Goal: Task Accomplishment & Management: Complete application form

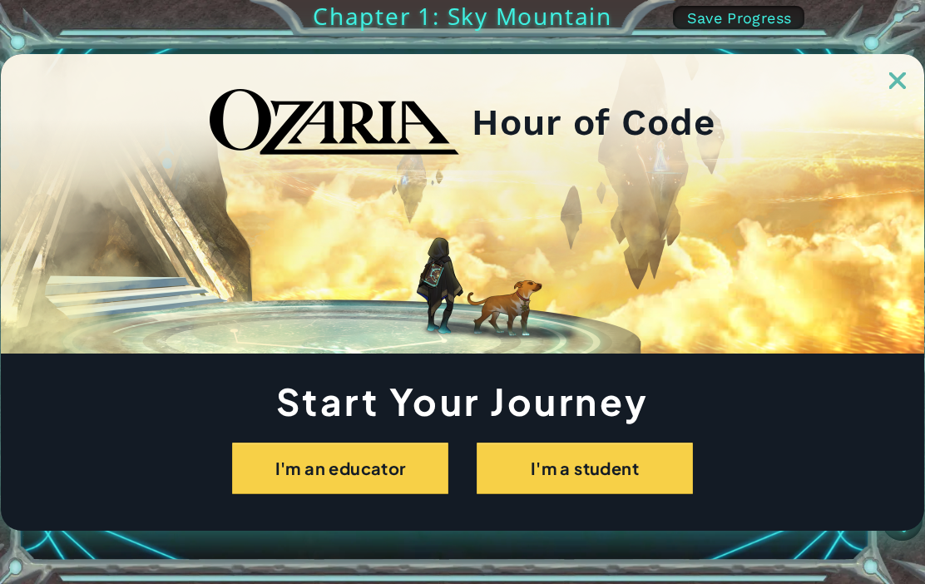
scroll to position [52, 0]
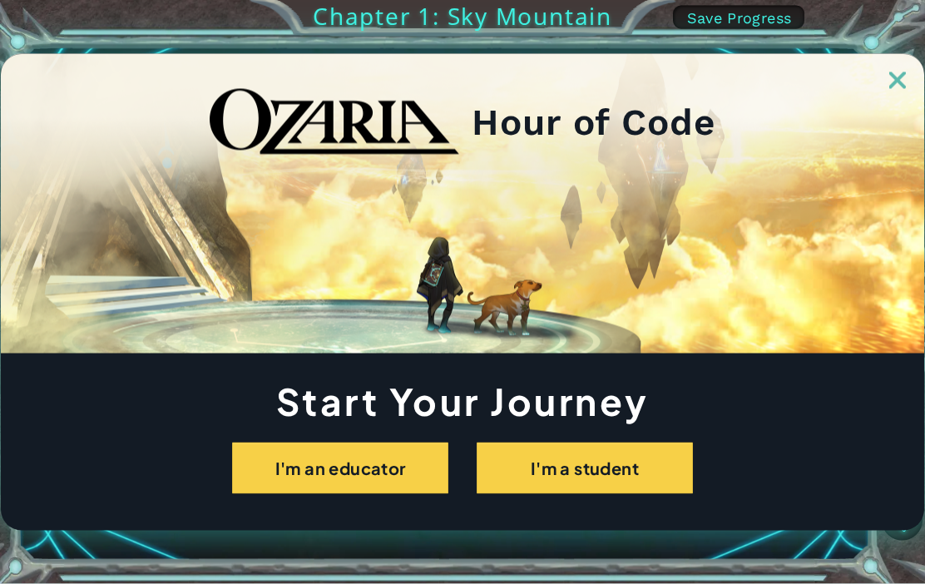
click at [646, 494] on button "I'm a student" at bounding box center [585, 469] width 216 height 52
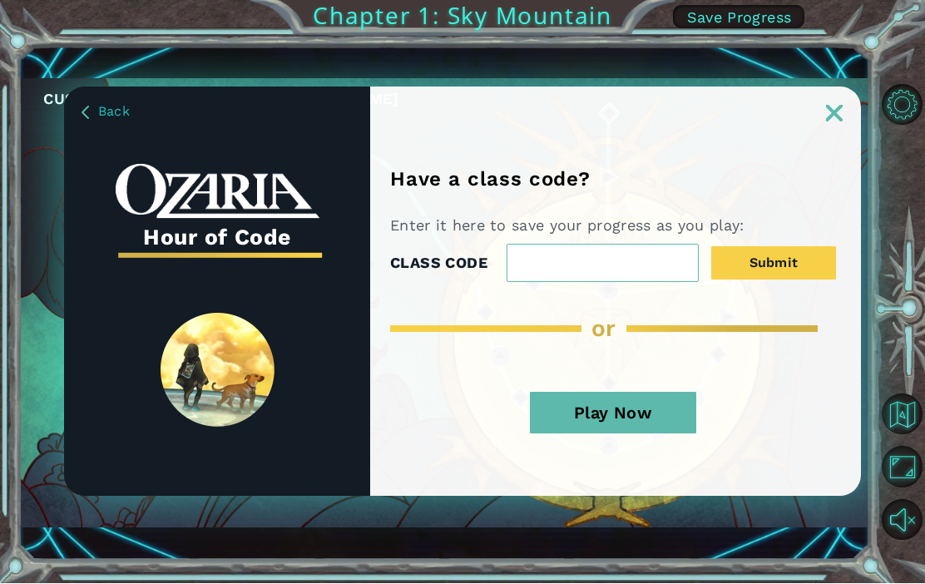
click at [830, 122] on img at bounding box center [834, 114] width 17 height 17
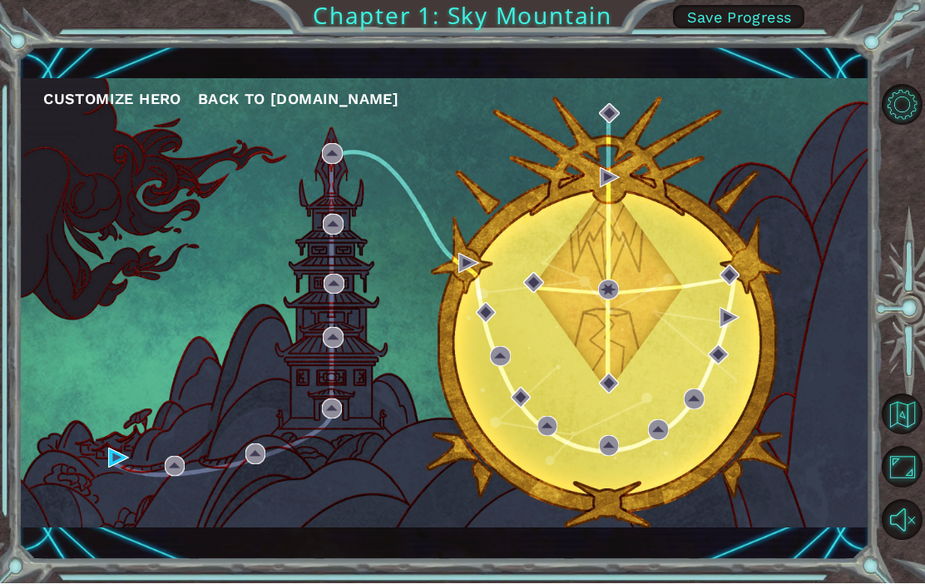
click at [102, 500] on div "Customize Hero Back to [DOMAIN_NAME]" at bounding box center [443, 303] width 851 height 449
click at [152, 112] on button "Customize Hero" at bounding box center [112, 99] width 138 height 25
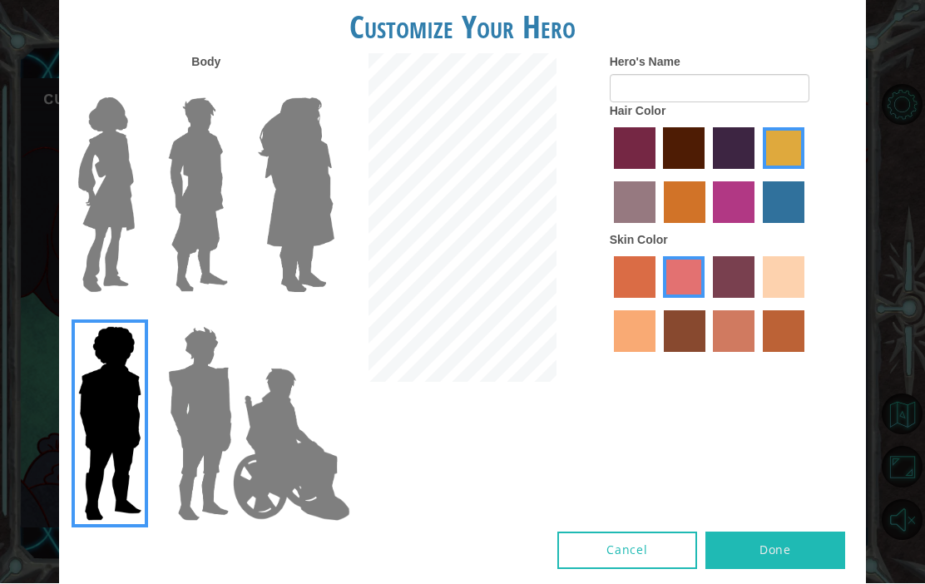
click at [191, 460] on img at bounding box center [199, 424] width 77 height 208
click at [226, 316] on input "Hero Garnet" at bounding box center [226, 316] width 0 height 0
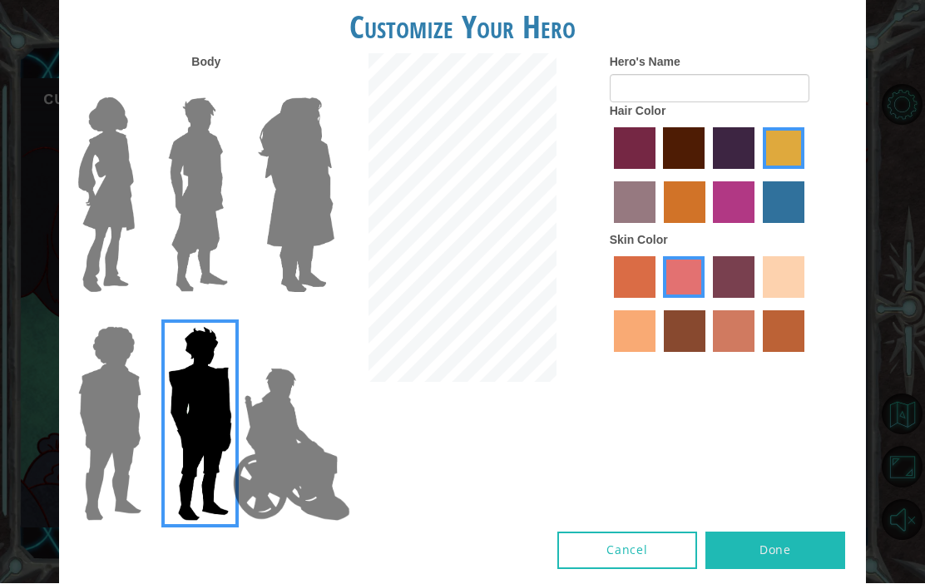
click at [274, 496] on img at bounding box center [291, 445] width 131 height 166
click at [315, 316] on input "Hero Jamie" at bounding box center [315, 316] width 0 height 0
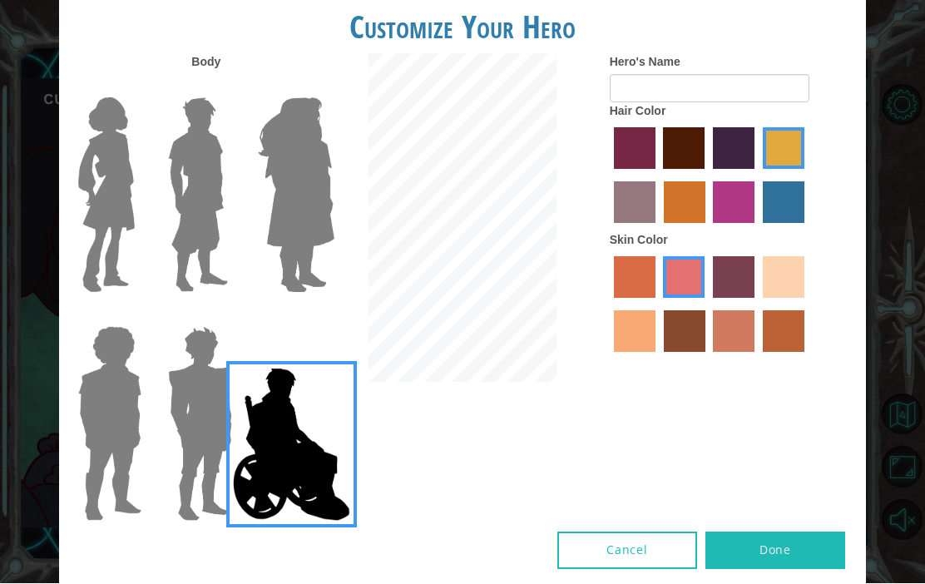
click at [319, 260] on img at bounding box center [296, 196] width 91 height 208
click at [315, 87] on input "Hero Amethyst" at bounding box center [315, 87] width 0 height 0
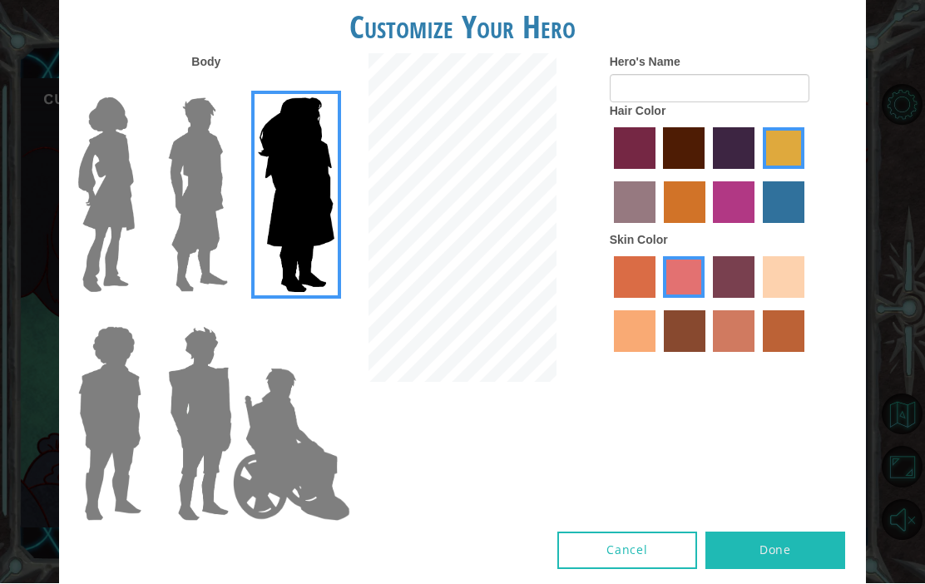
click at [186, 259] on img at bounding box center [198, 196] width 74 height 208
click at [226, 87] on input "Hero Lars" at bounding box center [226, 87] width 0 height 0
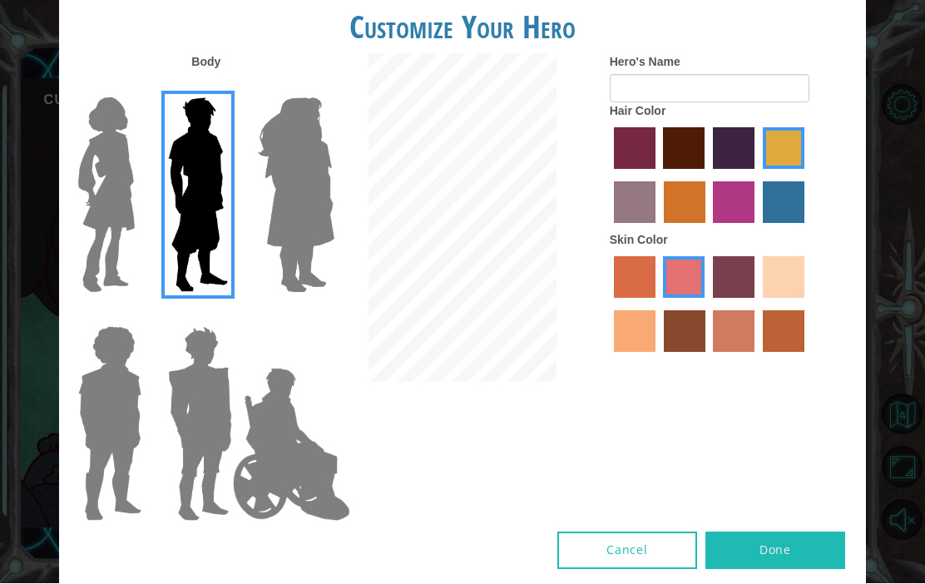
click at [252, 258] on img at bounding box center [296, 196] width 91 height 208
click at [315, 87] on input "Hero Amethyst" at bounding box center [315, 87] width 0 height 0
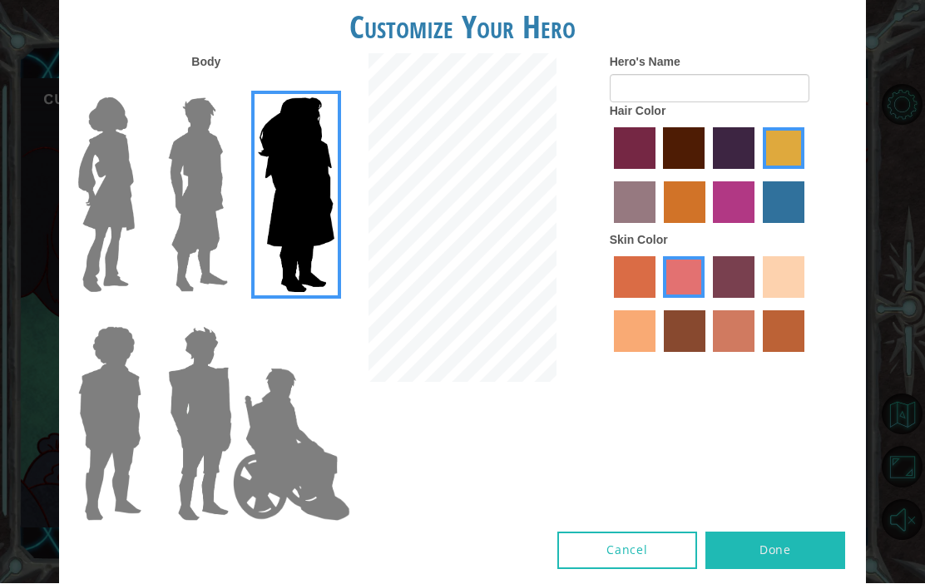
click at [763, 299] on label "sandy beach skin color" at bounding box center [784, 278] width 42 height 42
click at [757, 304] on input "sandy beach skin color" at bounding box center [757, 304] width 0 height 0
radio input "true"
click at [705, 170] on label "maroon hair color" at bounding box center [684, 149] width 42 height 42
click at [658, 176] on input "maroon hair color" at bounding box center [658, 176] width 0 height 0
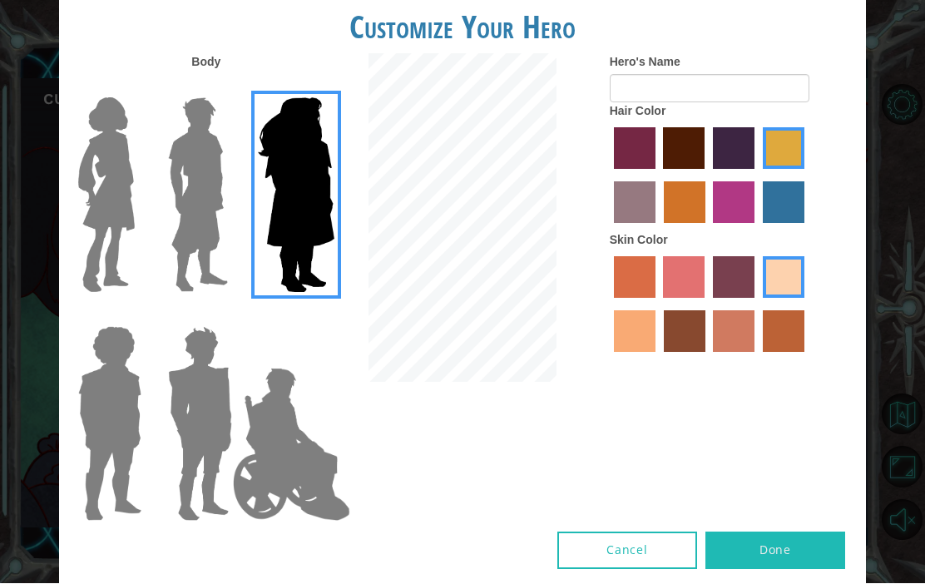
radio input "true"
click at [209, 275] on img at bounding box center [198, 196] width 74 height 208
click at [226, 87] on input "Hero Lars" at bounding box center [226, 87] width 0 height 0
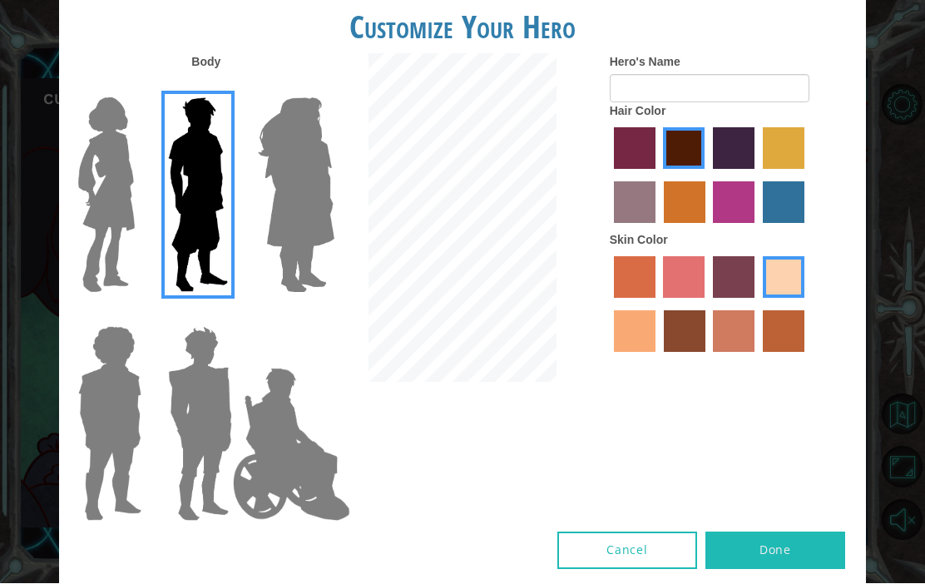
click at [126, 271] on img at bounding box center [107, 196] width 70 height 208
click at [136, 87] on input "Hero Connie" at bounding box center [136, 87] width 0 height 0
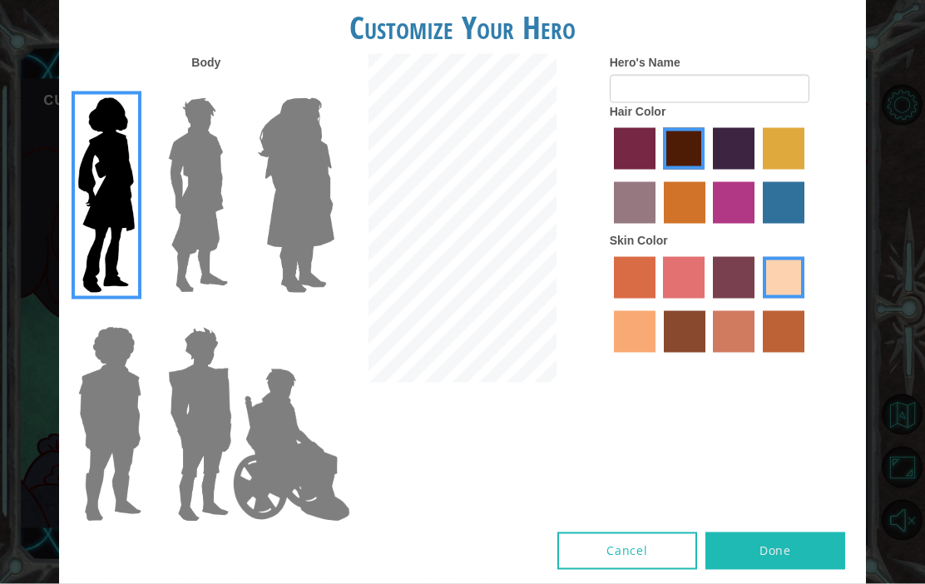
click at [787, 570] on button "Done" at bounding box center [775, 550] width 140 height 37
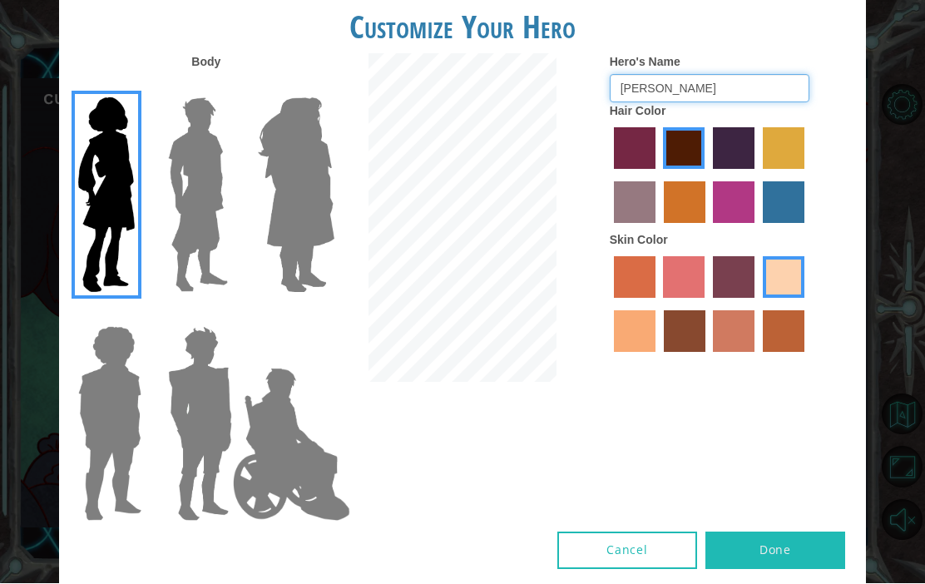
type input "Sophia"
click at [794, 570] on button "Done" at bounding box center [775, 550] width 140 height 37
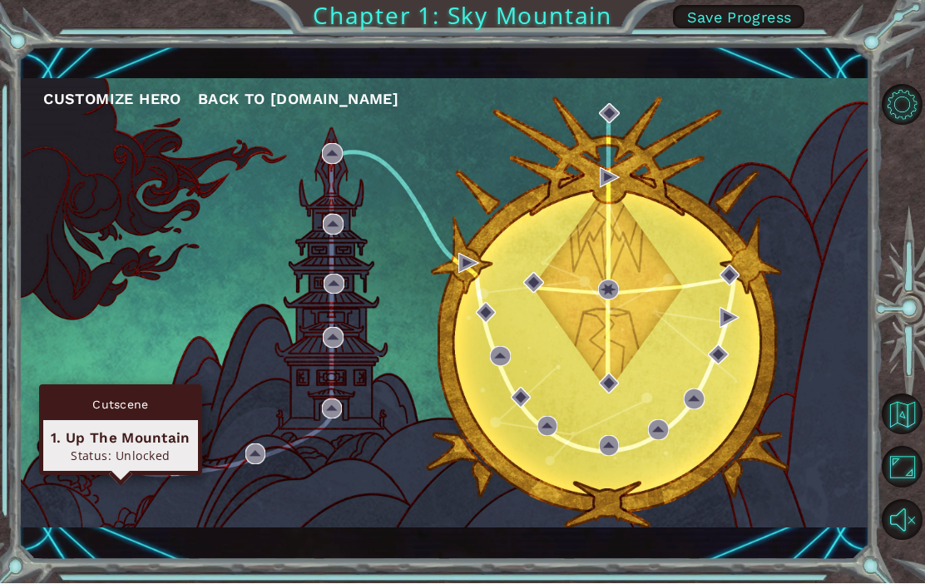
click at [103, 439] on div "1. Up The Mountain" at bounding box center [121, 438] width 140 height 20
click at [101, 421] on div "1. Up The Mountain Status: Unlocked" at bounding box center [120, 446] width 155 height 51
click at [665, 561] on div "Customize Hero Back to ozaria.com" at bounding box center [443, 304] width 851 height 514
click at [146, 453] on div "Status: Unlocked" at bounding box center [121, 456] width 140 height 16
click at [149, 391] on div "Cutscene" at bounding box center [120, 405] width 155 height 32
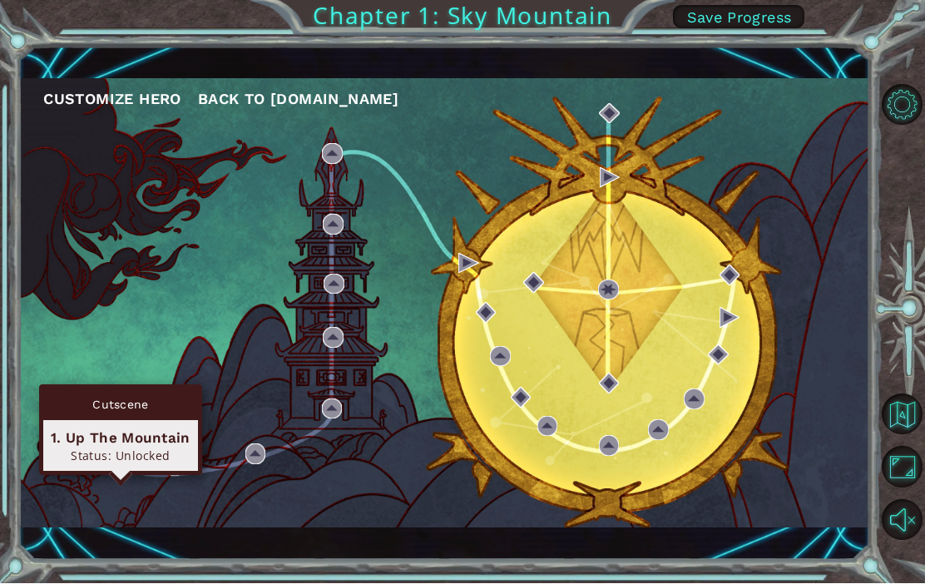
click at [179, 528] on div "Customize Hero Back to ozaria.com" at bounding box center [443, 303] width 851 height 449
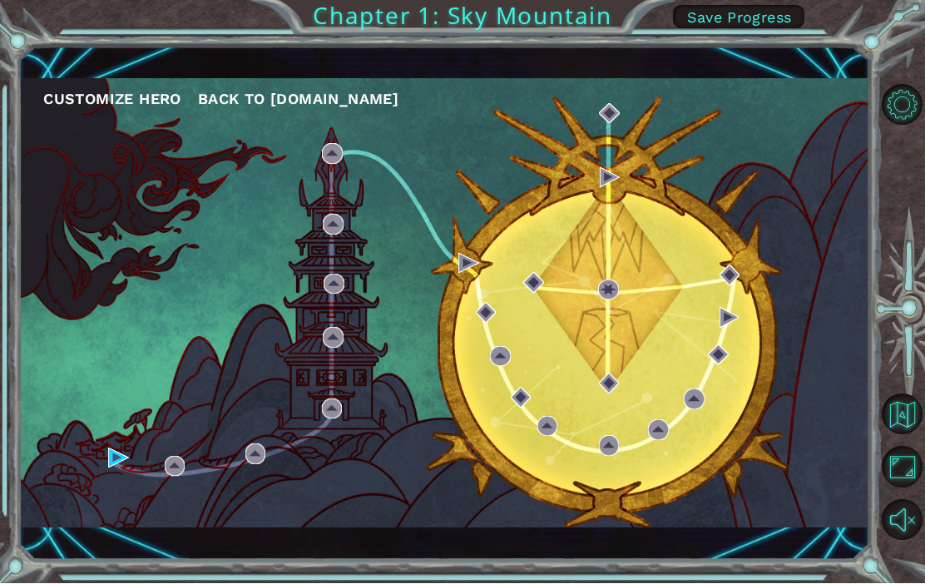
click at [154, 512] on div "Customize Hero Back to ozaria.com" at bounding box center [443, 303] width 851 height 449
click at [506, 528] on div "Customize Hero Back to ozaria.com" at bounding box center [443, 303] width 851 height 449
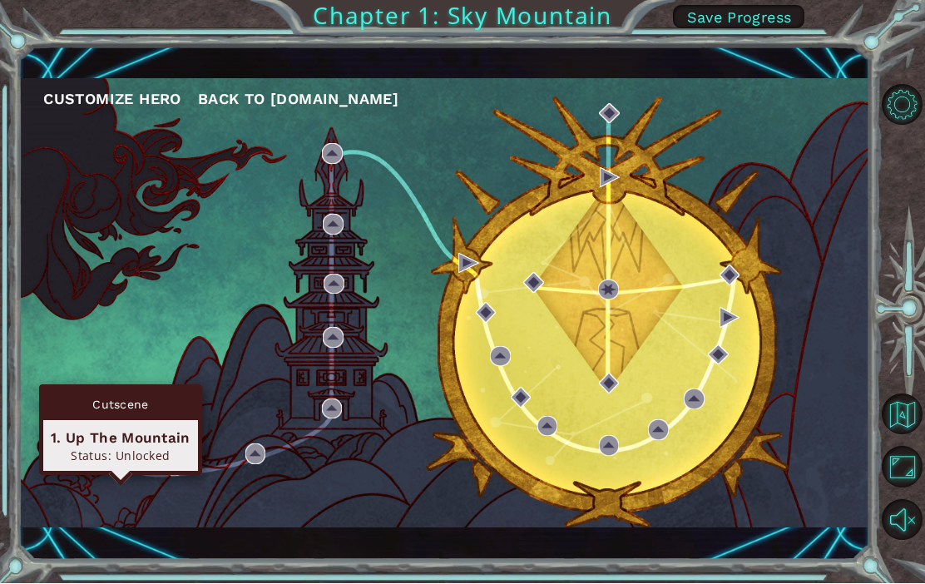
click at [73, 448] on div "Status: Unlocked" at bounding box center [121, 456] width 140 height 16
click at [89, 413] on div "Cutscene" at bounding box center [120, 405] width 155 height 32
click at [89, 403] on div "Cutscene" at bounding box center [120, 405] width 155 height 32
click at [725, 561] on div "Customize Hero Back to ozaria.com" at bounding box center [443, 304] width 851 height 514
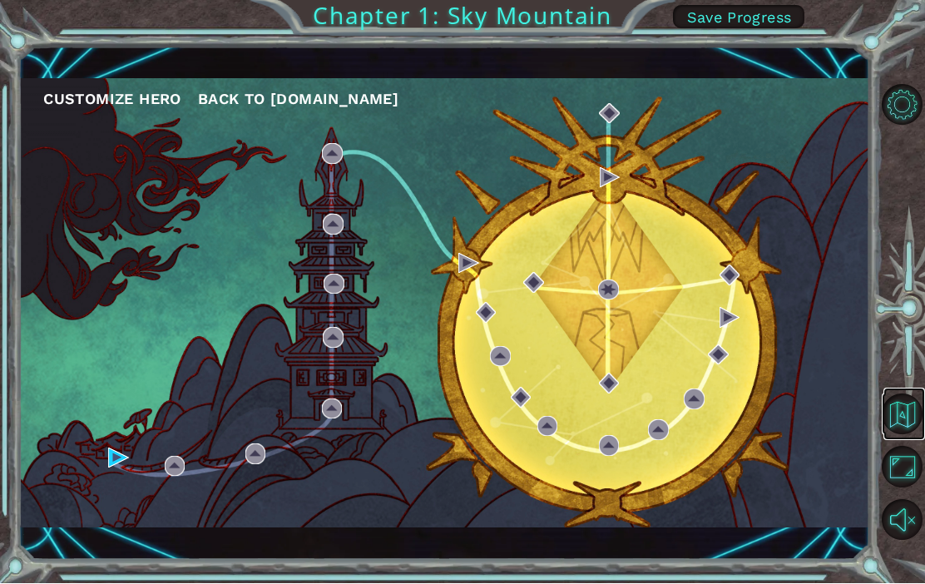
click at [902, 435] on button "Back to Map" at bounding box center [902, 414] width 41 height 41
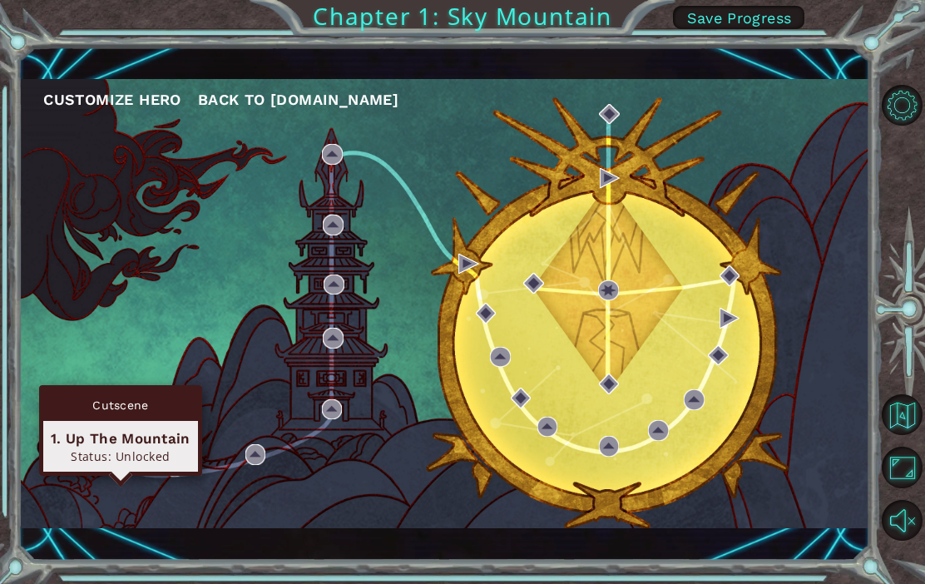
click at [109, 469] on img at bounding box center [118, 458] width 21 height 21
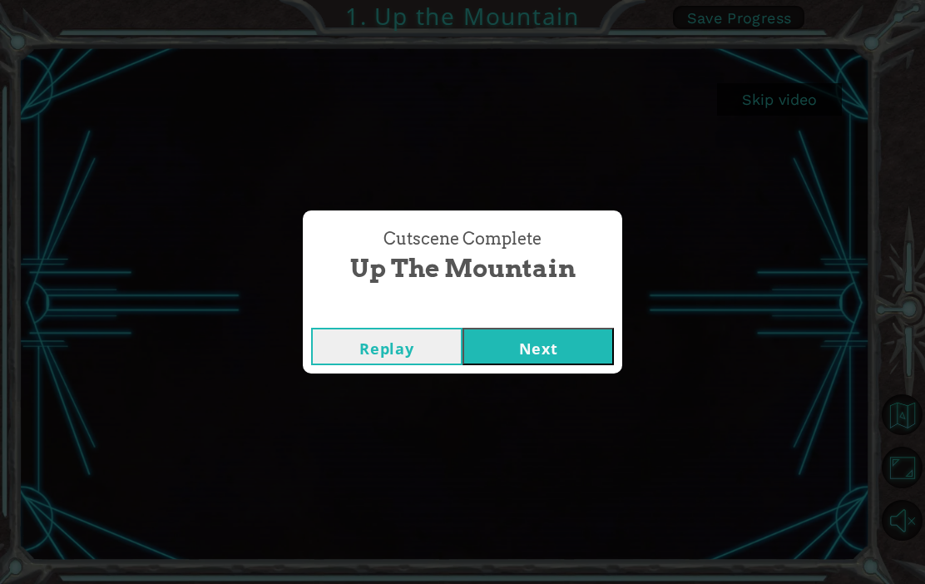
click at [562, 365] on button "Next" at bounding box center [538, 346] width 151 height 37
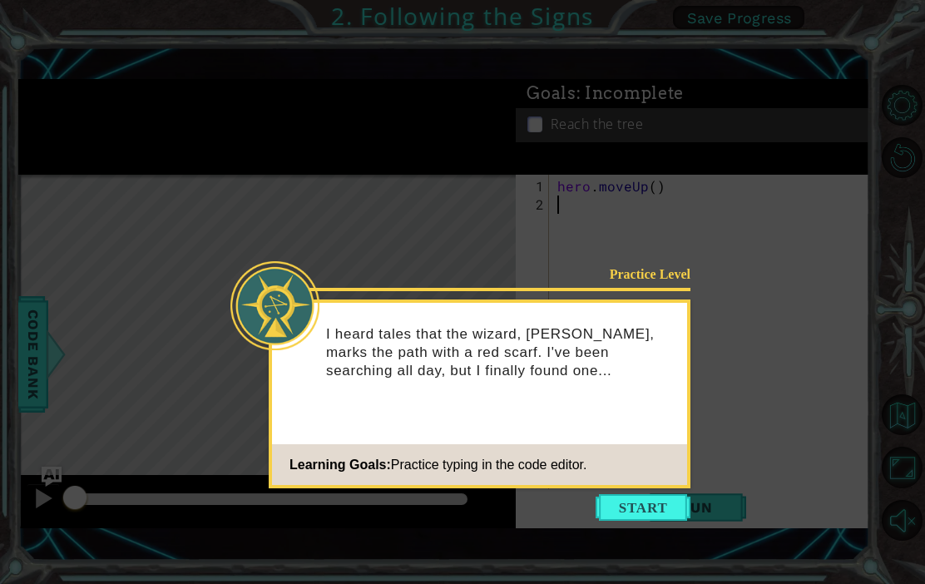
click at [651, 506] on button "Start" at bounding box center [643, 507] width 95 height 27
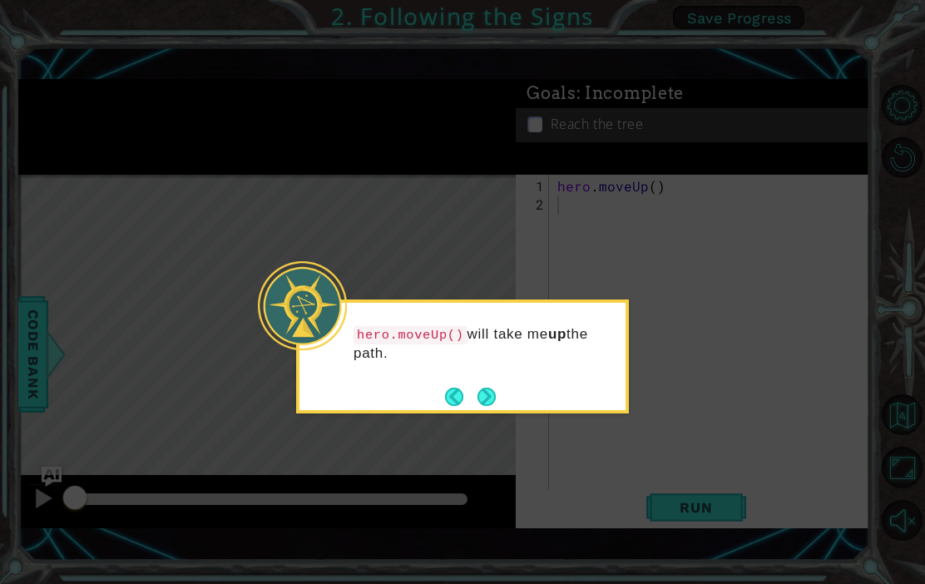
click at [493, 403] on button "Next" at bounding box center [487, 397] width 18 height 18
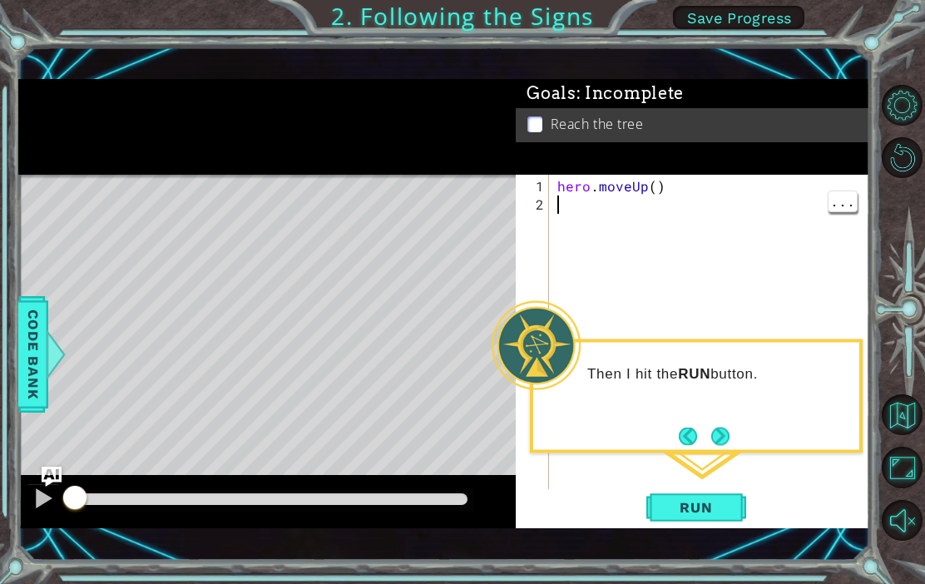
click at [723, 428] on button "Next" at bounding box center [720, 436] width 18 height 18
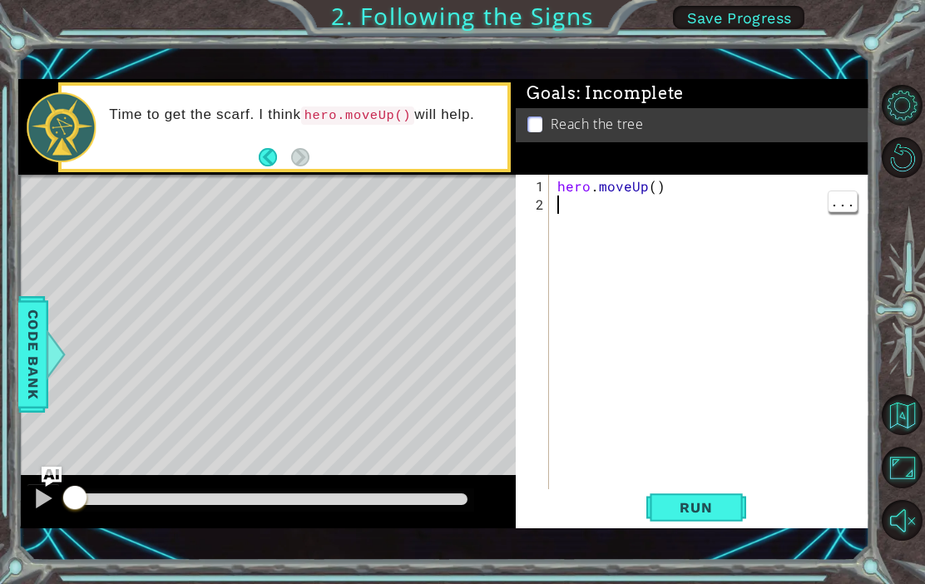
click at [704, 516] on span "Run" at bounding box center [696, 507] width 66 height 17
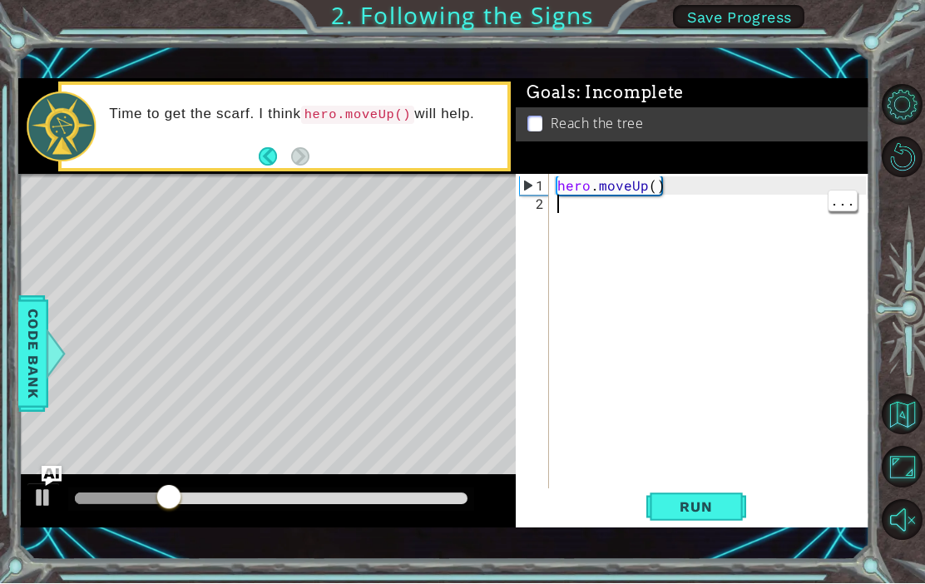
click at [643, 275] on div "hero . moveUp ( )" at bounding box center [714, 360] width 320 height 366
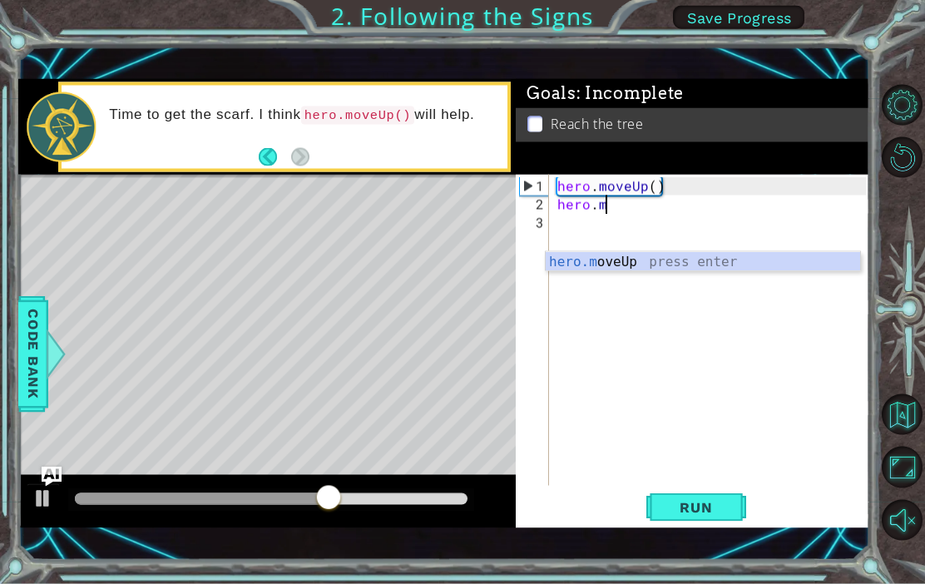
scroll to position [0, 2]
type textarea "hero.mo"
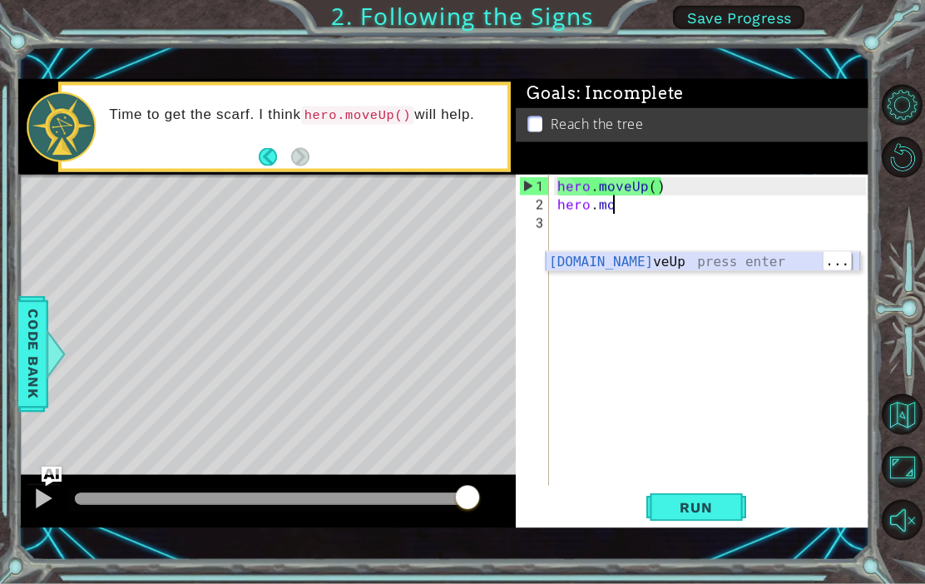
click at [596, 269] on div "hero.mo veUp press enter" at bounding box center [703, 282] width 314 height 60
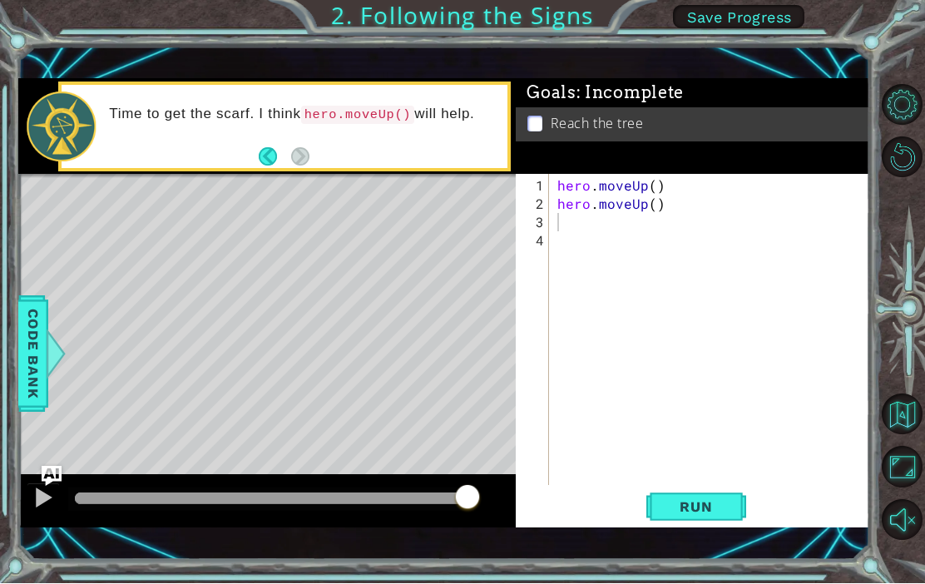
click at [708, 516] on span "Run" at bounding box center [696, 507] width 66 height 17
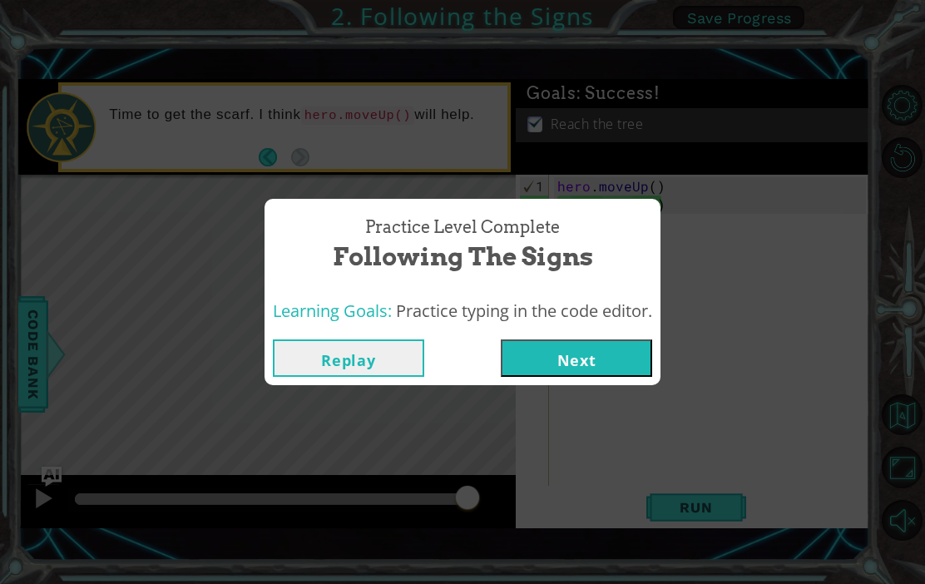
click at [621, 377] on button "Next" at bounding box center [576, 357] width 151 height 37
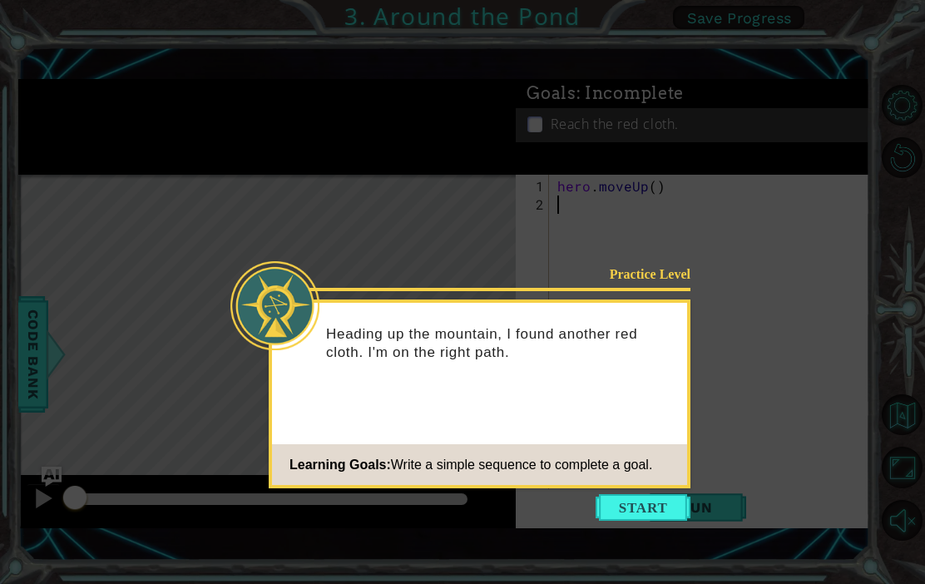
click at [642, 505] on button "Start" at bounding box center [643, 507] width 95 height 27
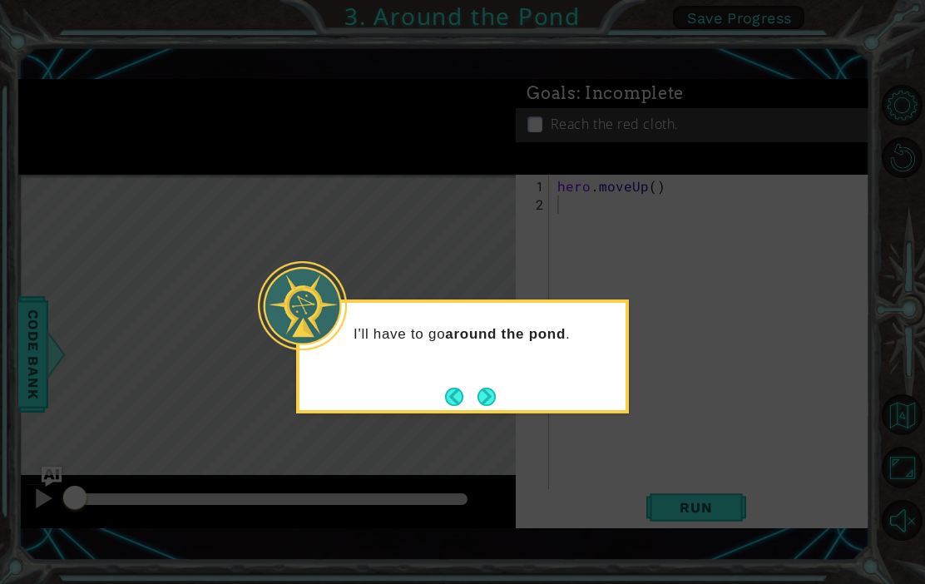
click at [496, 398] on button "Next" at bounding box center [487, 397] width 18 height 18
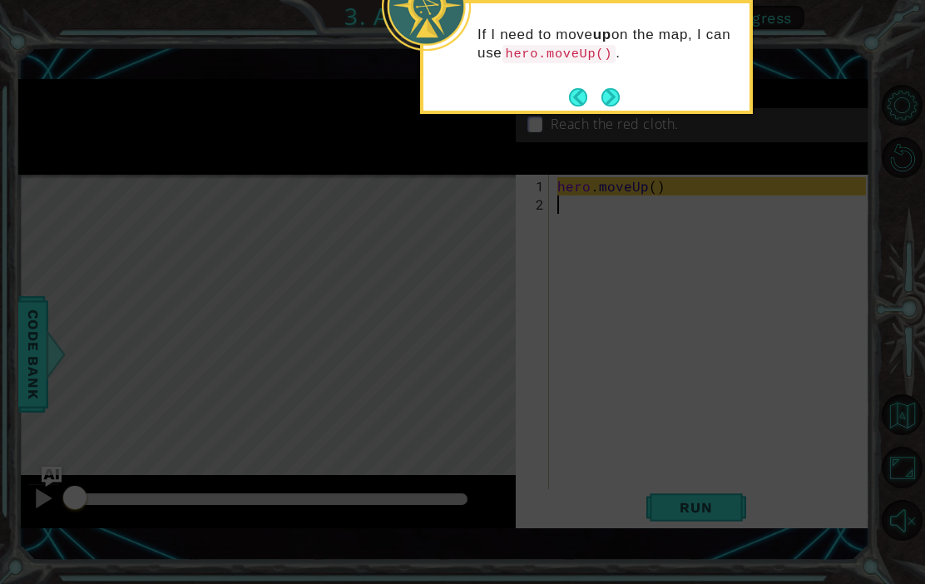
click at [613, 99] on button "Next" at bounding box center [610, 97] width 18 height 18
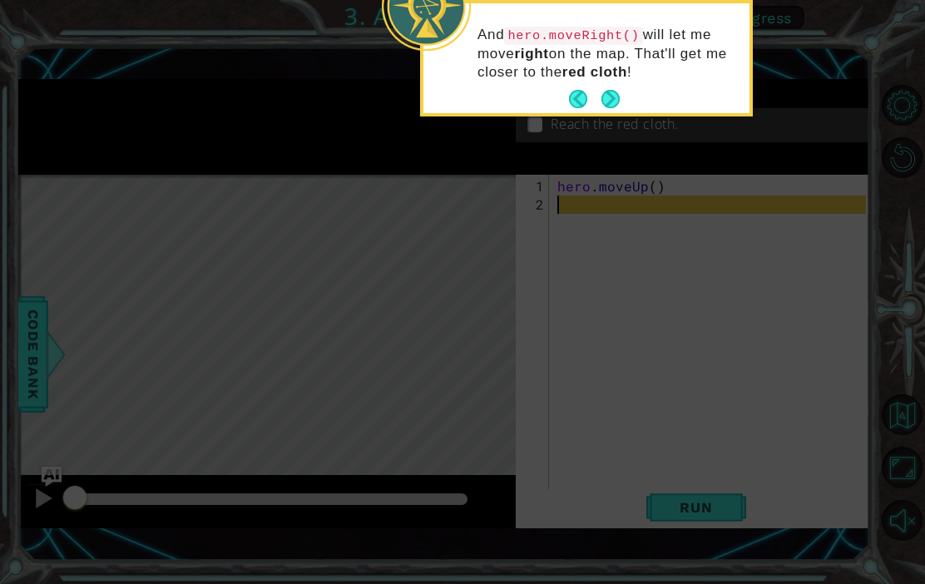
click at [616, 108] on button "Next" at bounding box center [610, 99] width 18 height 18
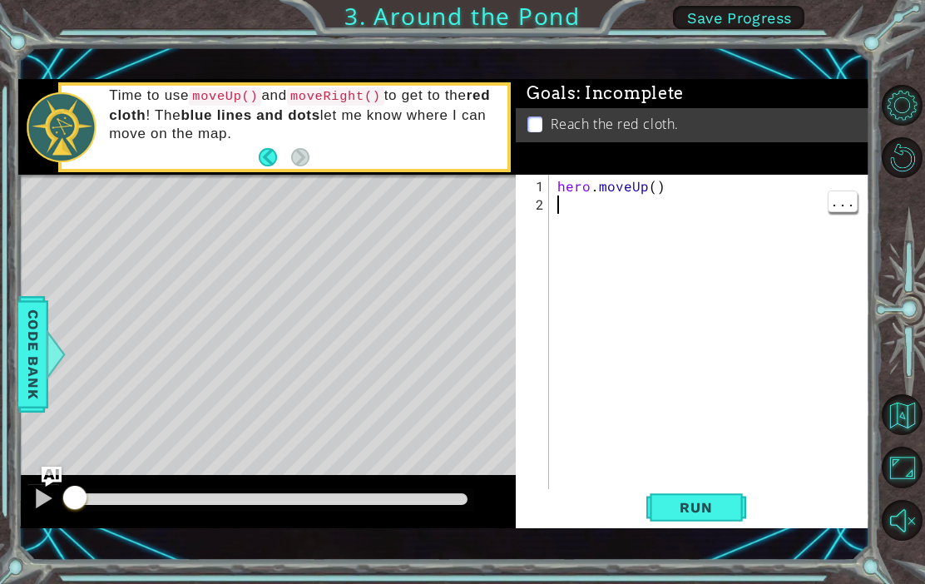
click at [661, 260] on div "hero . moveUp ( )" at bounding box center [714, 360] width 320 height 366
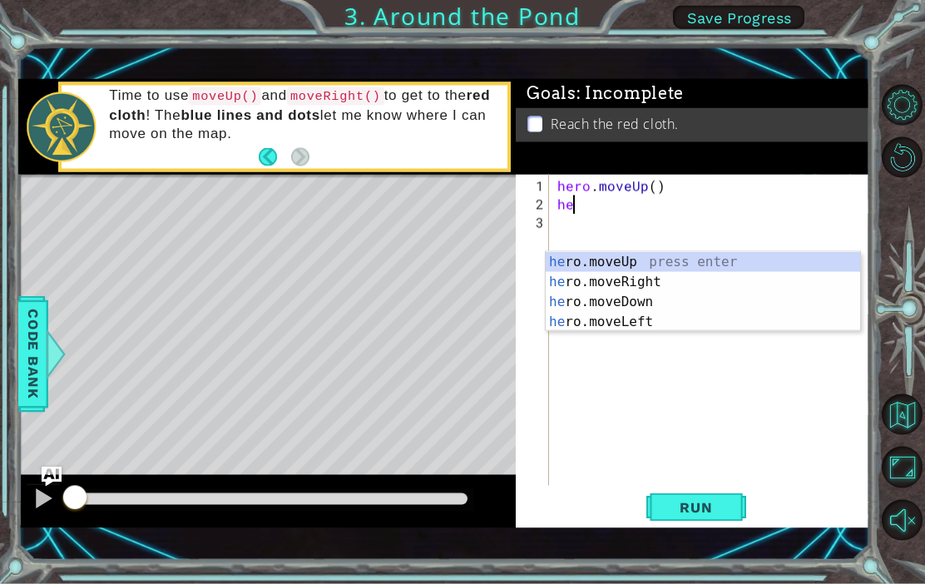
scroll to position [0, 1]
type textarea "hero"
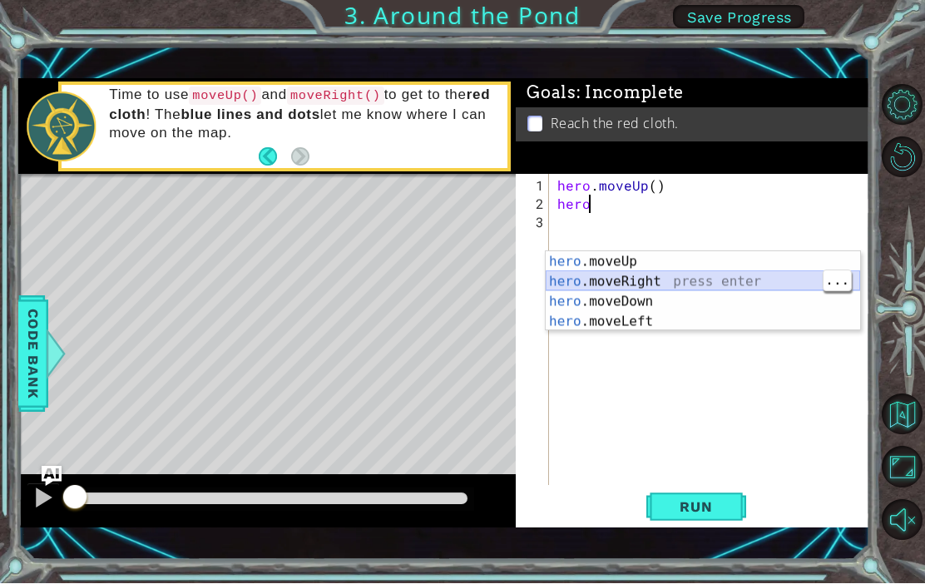
click at [672, 283] on div "hero .moveUp press enter hero .moveRight press enter hero .moveDown press enter…" at bounding box center [703, 312] width 314 height 120
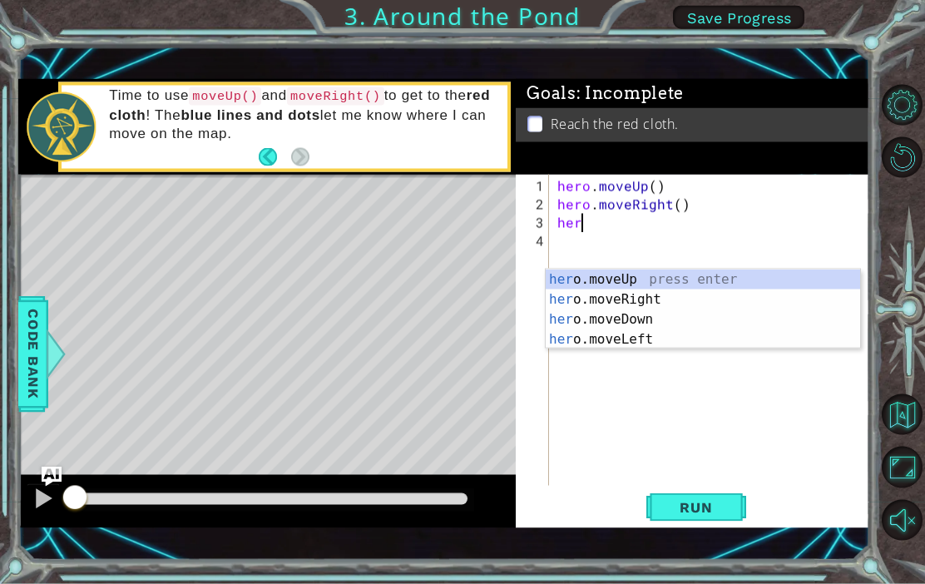
type textarea "hero"
click at [694, 280] on div "hero .moveUp press enter hero .moveRight press enter hero .moveDown press enter…" at bounding box center [703, 330] width 314 height 120
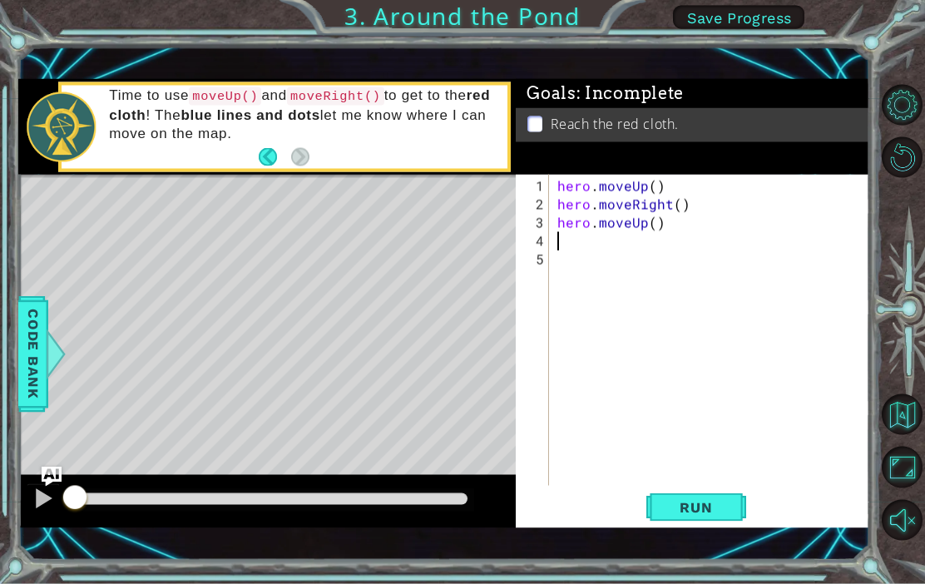
scroll to position [0, 0]
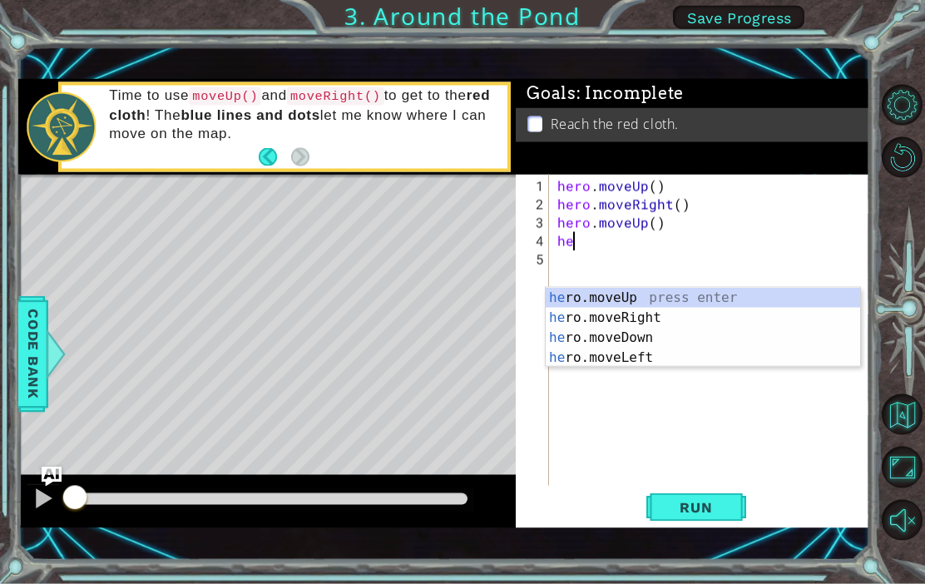
type textarea "her"
click at [748, 299] on div "her o.moveUp press enter her o.moveRight press enter her o.moveDown press enter…" at bounding box center [703, 348] width 314 height 120
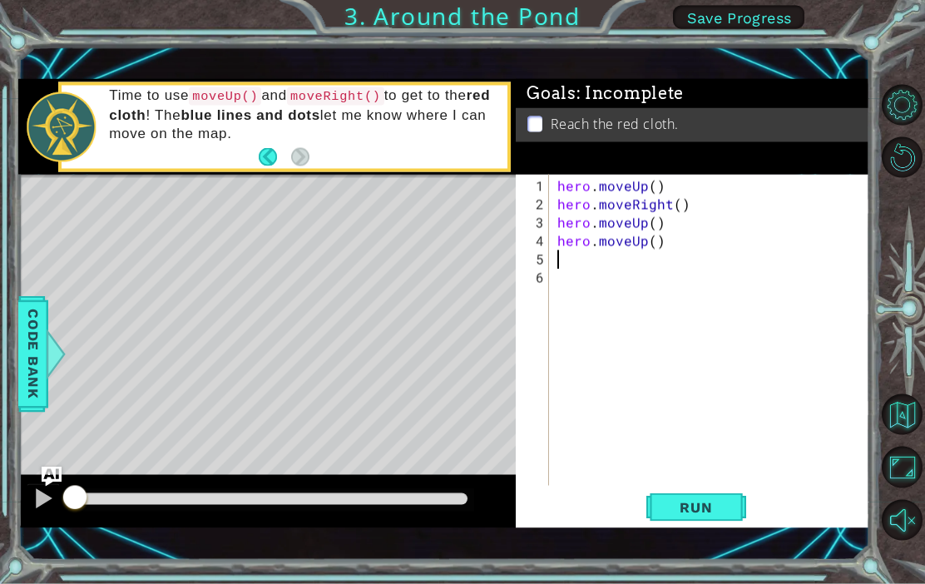
scroll to position [0, 0]
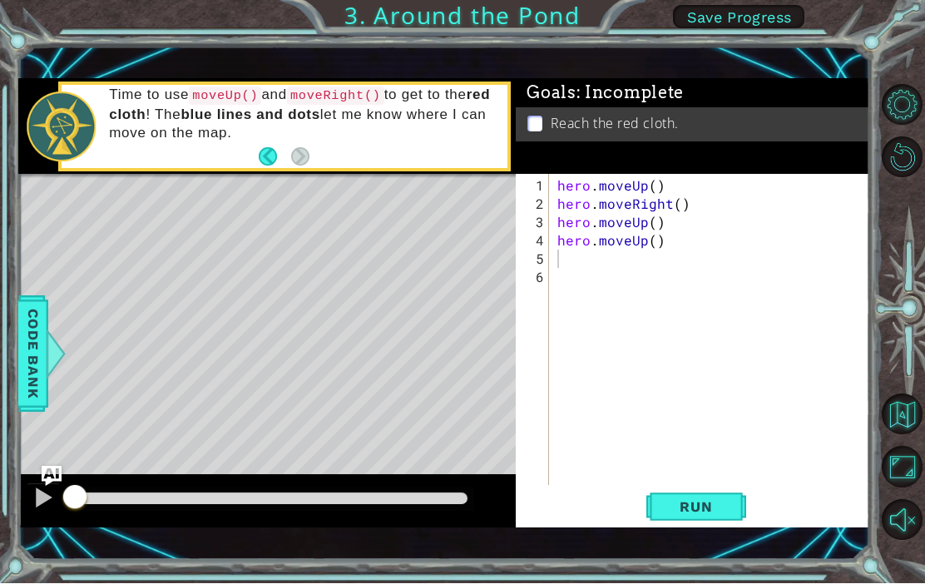
click at [719, 516] on span "Run" at bounding box center [696, 507] width 66 height 17
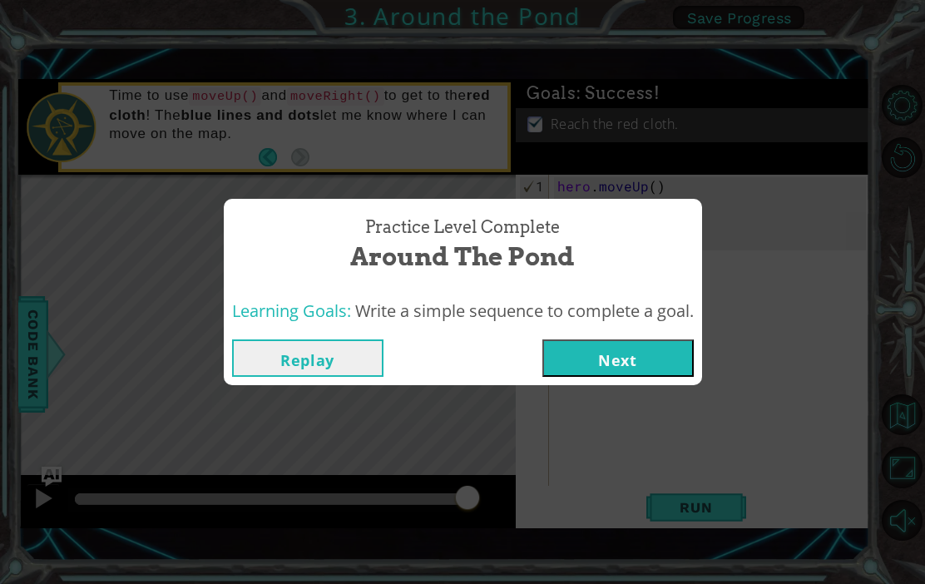
click at [632, 377] on button "Next" at bounding box center [617, 357] width 151 height 37
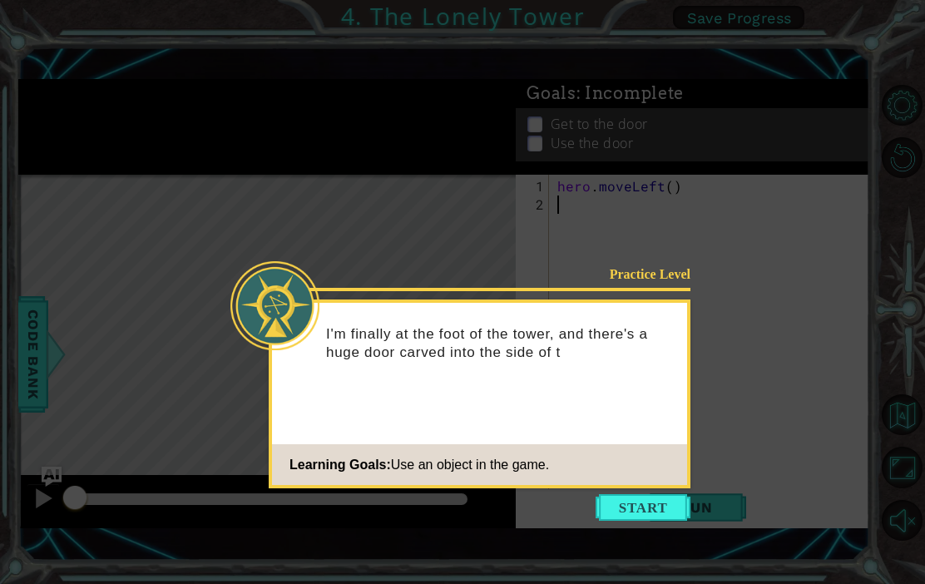
click at [645, 504] on button "Start" at bounding box center [643, 507] width 95 height 27
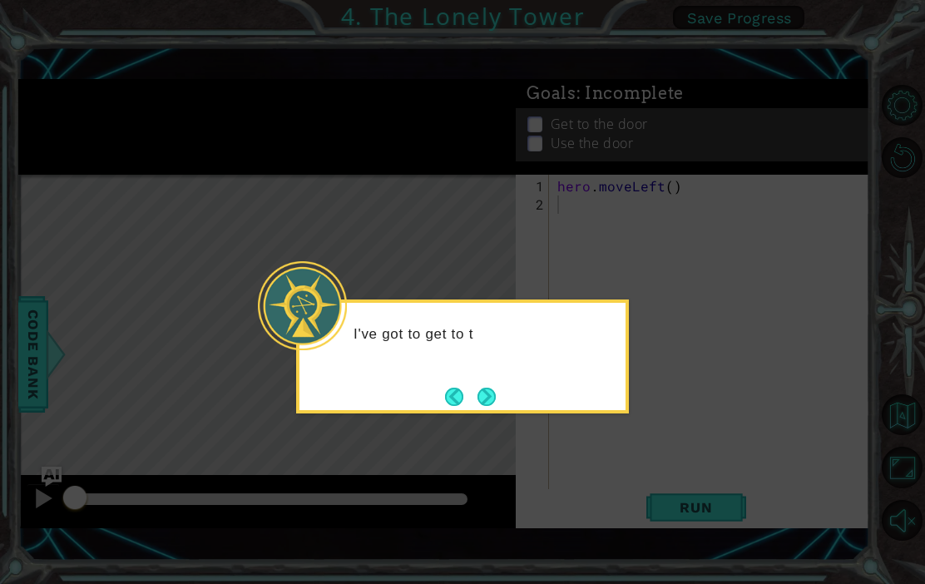
click at [453, 400] on button "Back" at bounding box center [461, 397] width 32 height 18
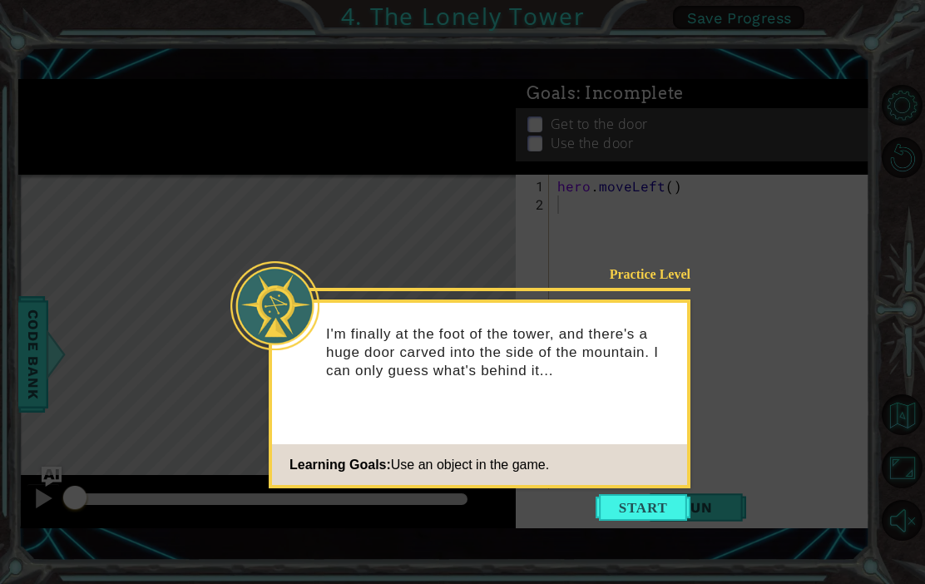
click at [642, 502] on button "Start" at bounding box center [643, 507] width 95 height 27
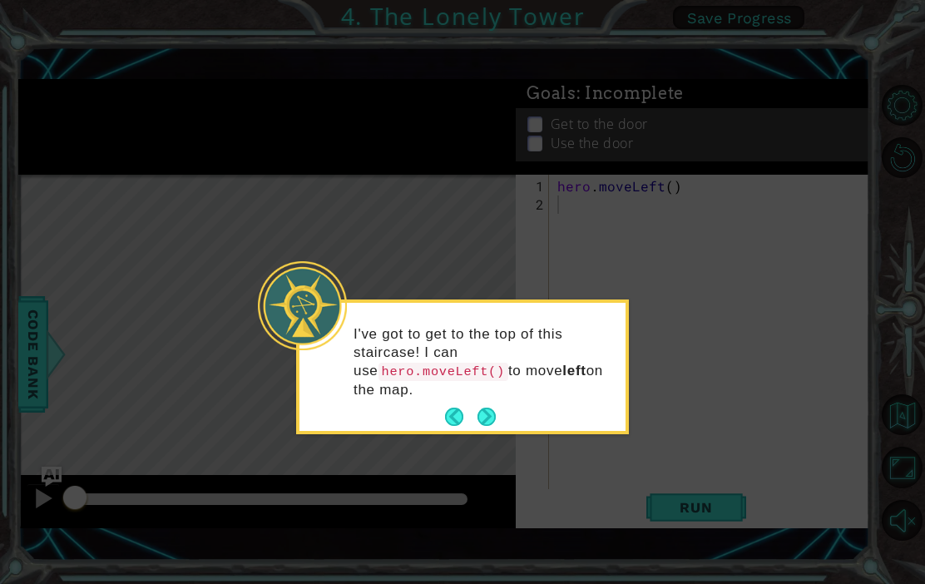
click at [496, 422] on button "Next" at bounding box center [487, 417] width 18 height 18
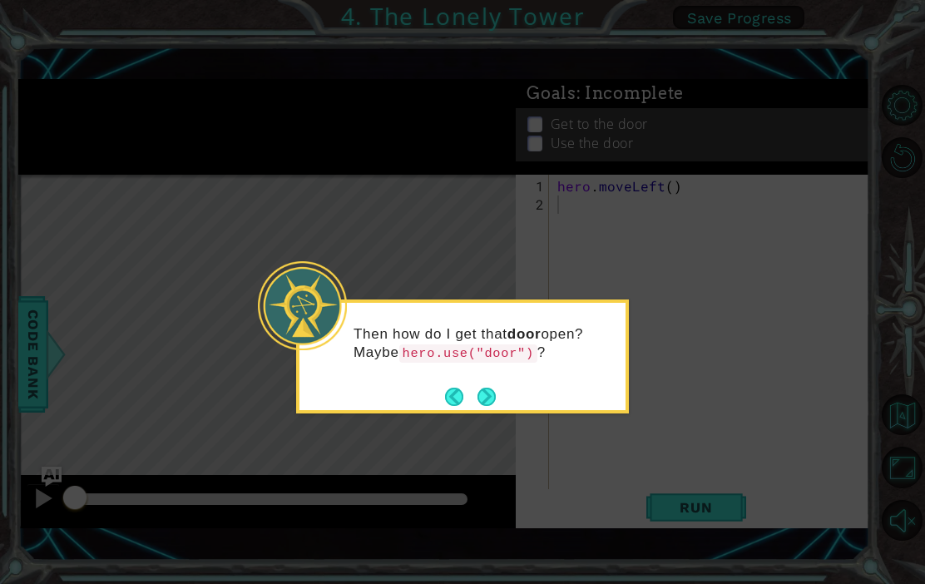
click at [492, 406] on button "Next" at bounding box center [487, 397] width 18 height 18
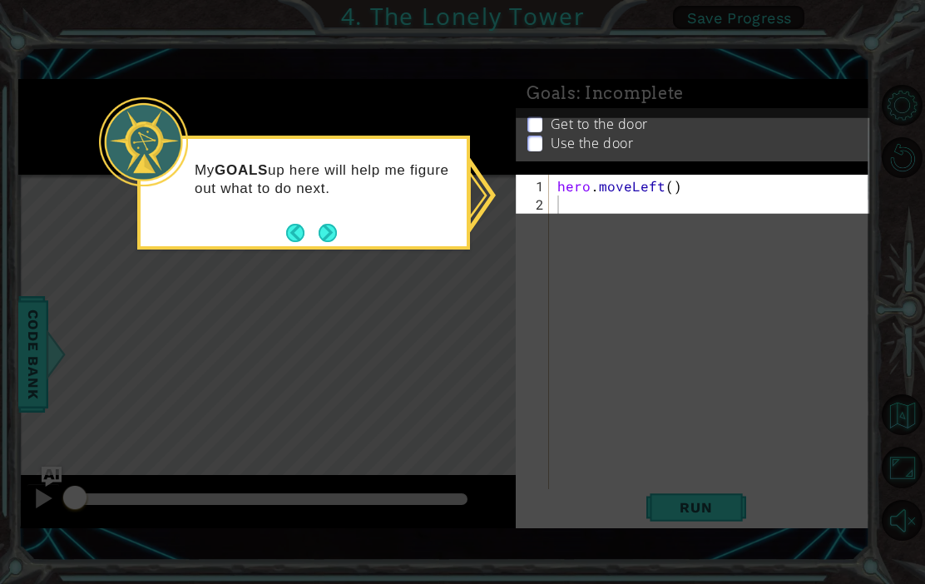
click at [337, 237] on button "Next" at bounding box center [328, 233] width 18 height 18
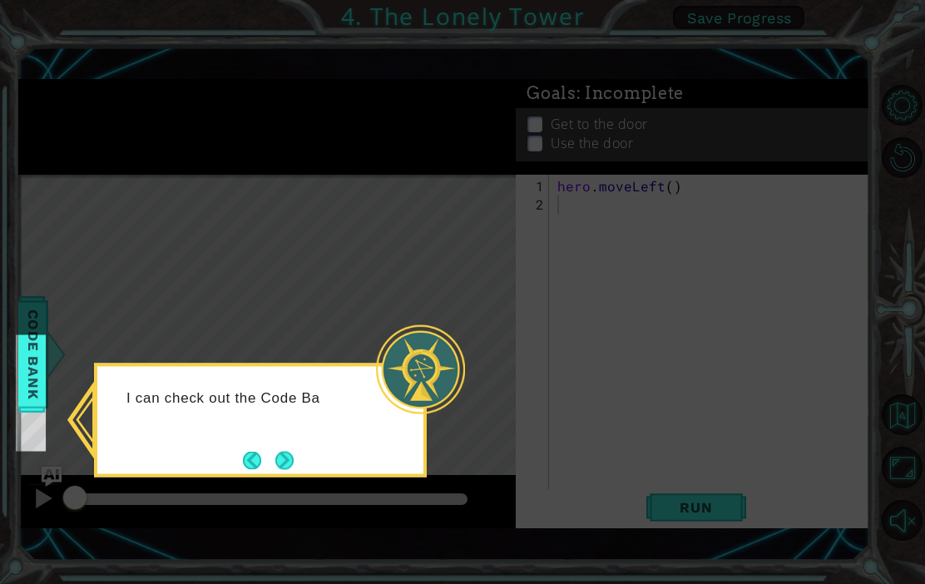
click at [293, 462] on button "Next" at bounding box center [284, 460] width 18 height 18
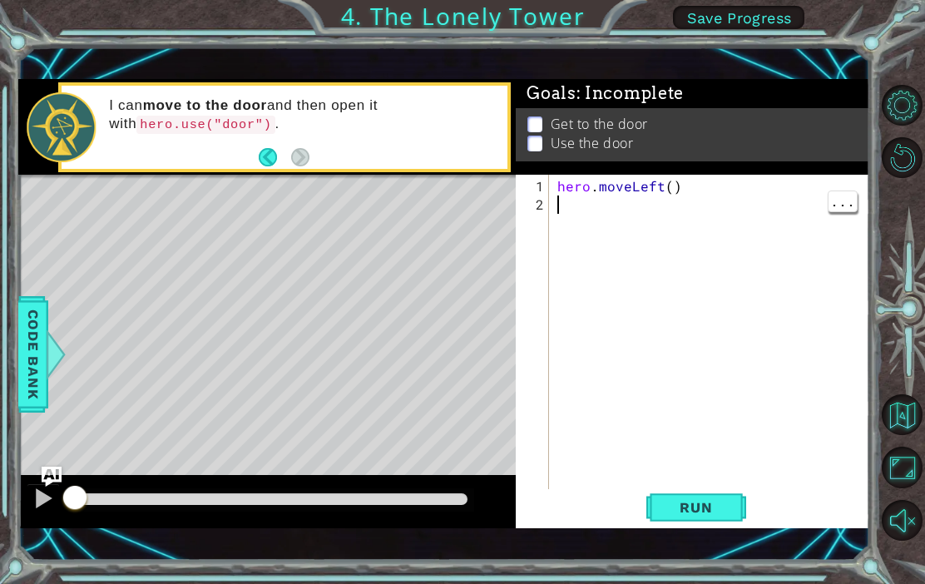
click at [642, 245] on div "hero . moveLeft ( )" at bounding box center [714, 360] width 320 height 366
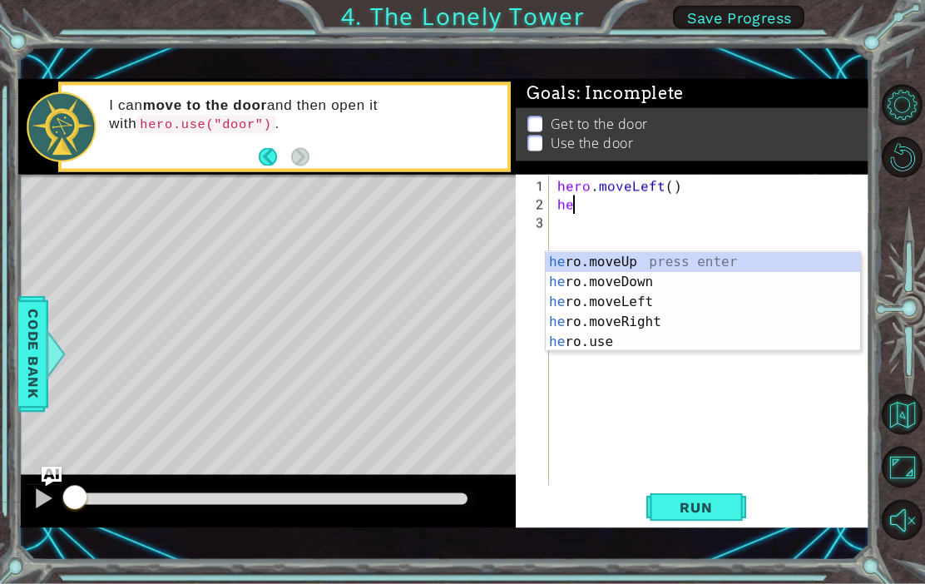
type textarea "her"
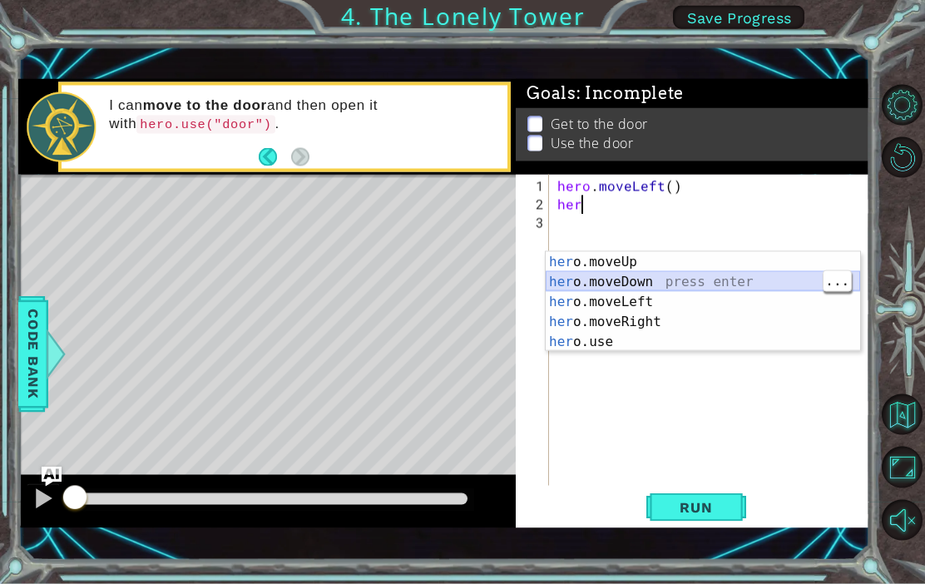
click at [715, 281] on div "her o.moveUp press enter her o.moveDown press enter her o.moveLeft press enter …" at bounding box center [703, 322] width 314 height 140
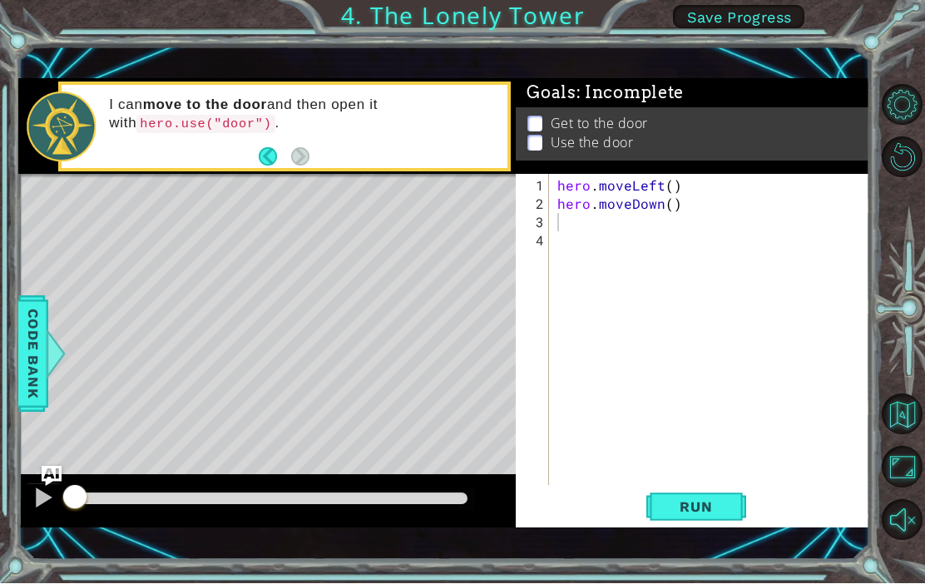
type textarea "hero.moveDown()"
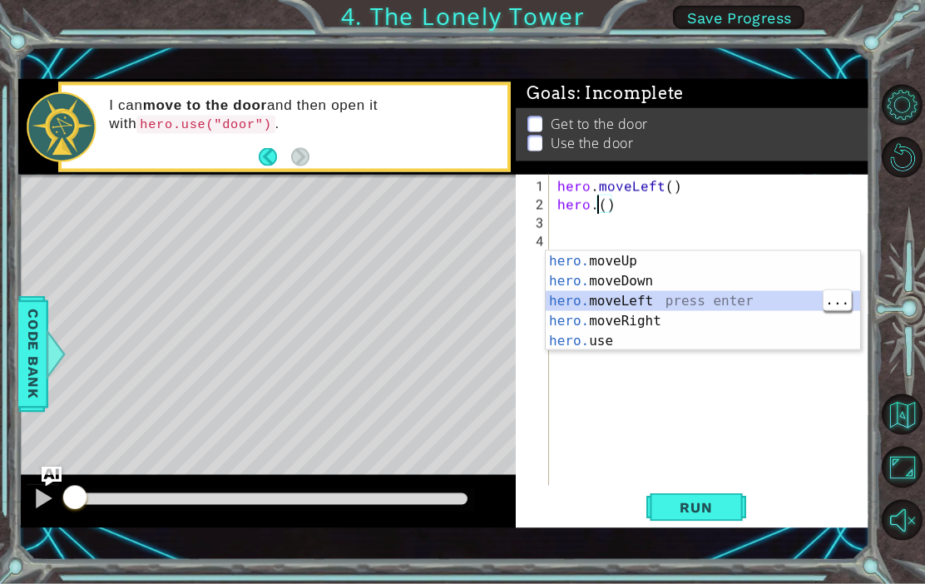
click at [670, 303] on div "hero. moveUp press enter hero. moveDown press enter hero. moveLeft press enter …" at bounding box center [703, 321] width 314 height 140
type textarea "hero.moveLeft"
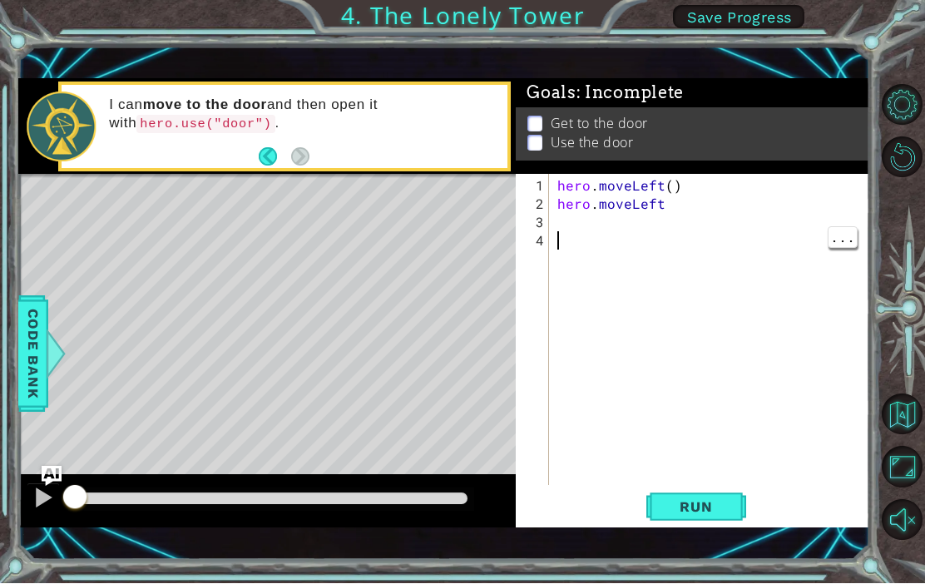
click at [633, 256] on div "hero . moveLeft ( ) hero . moveLeft" at bounding box center [714, 351] width 320 height 348
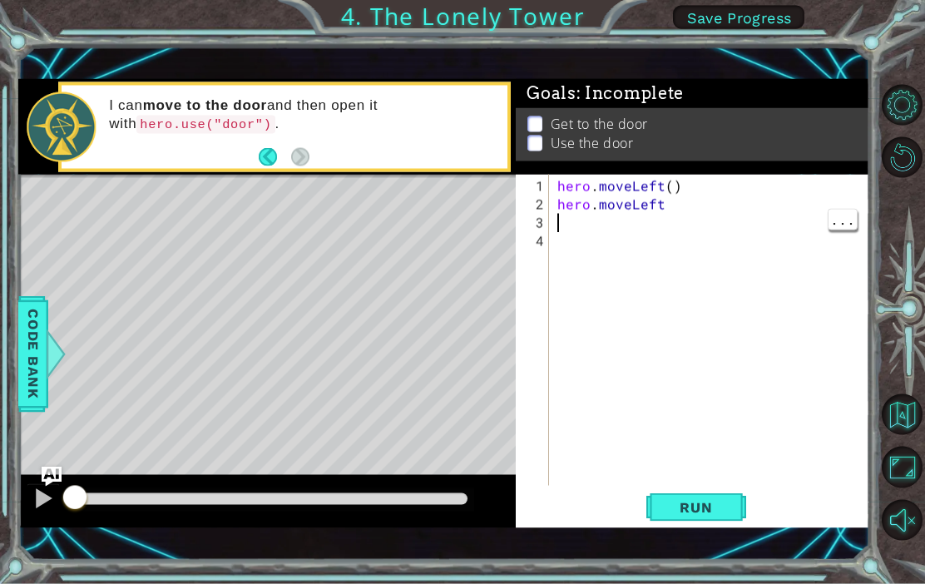
click at [623, 262] on div "hero . moveLeft ( ) hero . moveLeft" at bounding box center [714, 351] width 320 height 348
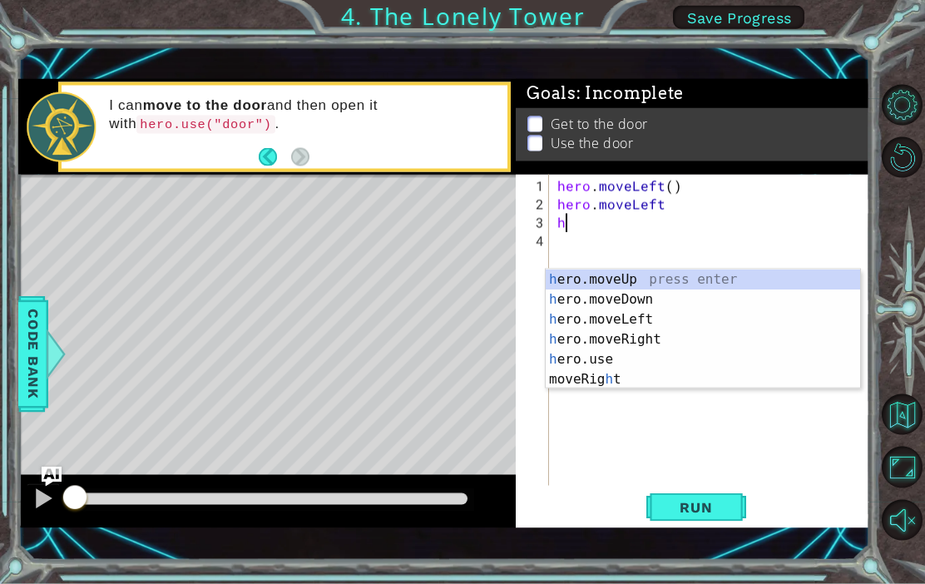
type textarea "her"
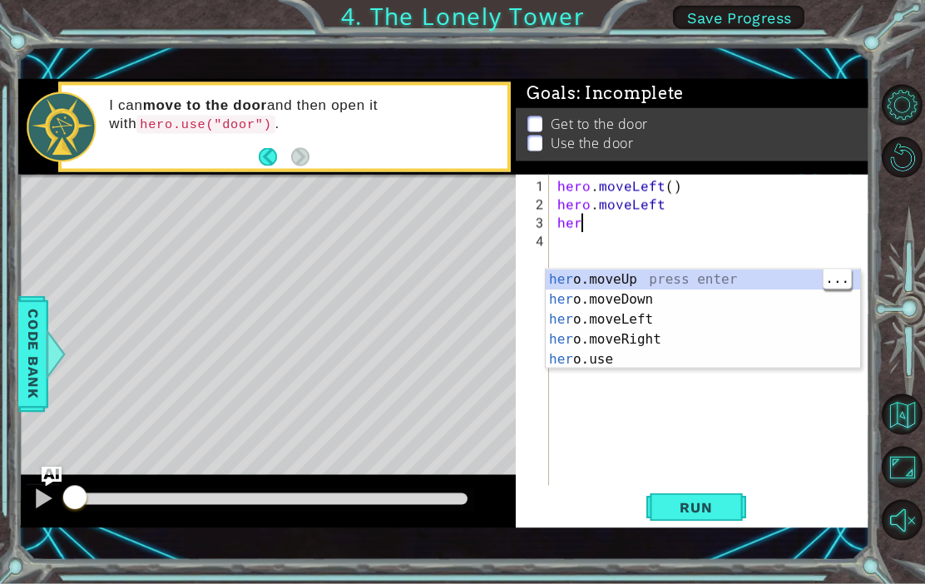
click at [619, 280] on div "her o.moveUp press enter her o.moveDown press enter her o.moveLeft press enter …" at bounding box center [703, 340] width 314 height 140
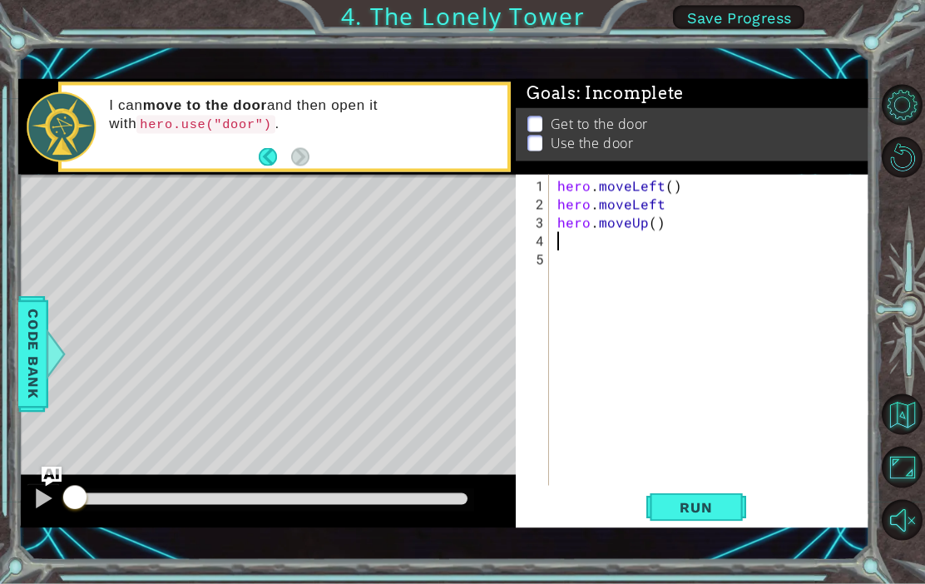
scroll to position [0, 0]
click at [613, 278] on div "hero . moveLeft ( ) hero . moveLeft hero . moveUp ( )" at bounding box center [714, 351] width 320 height 348
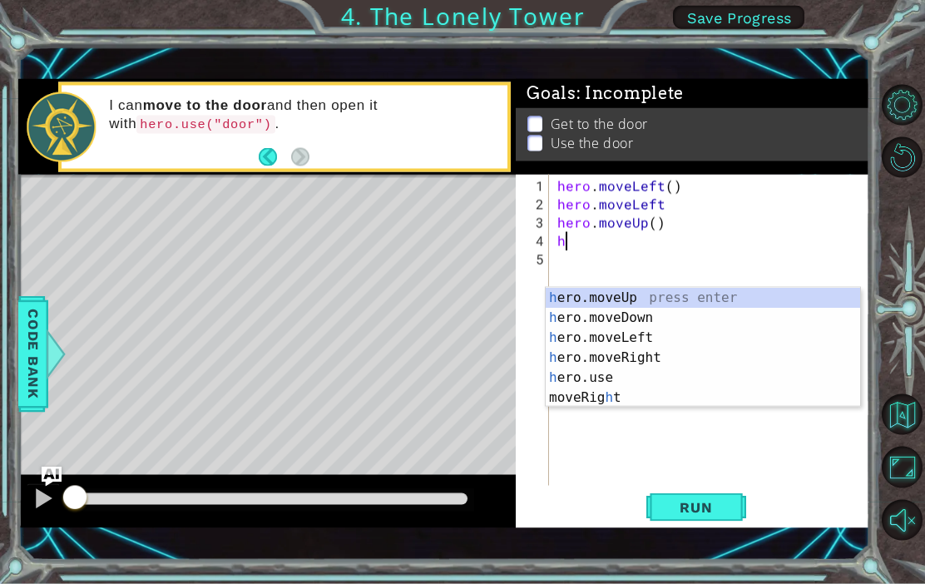
type textarea "her"
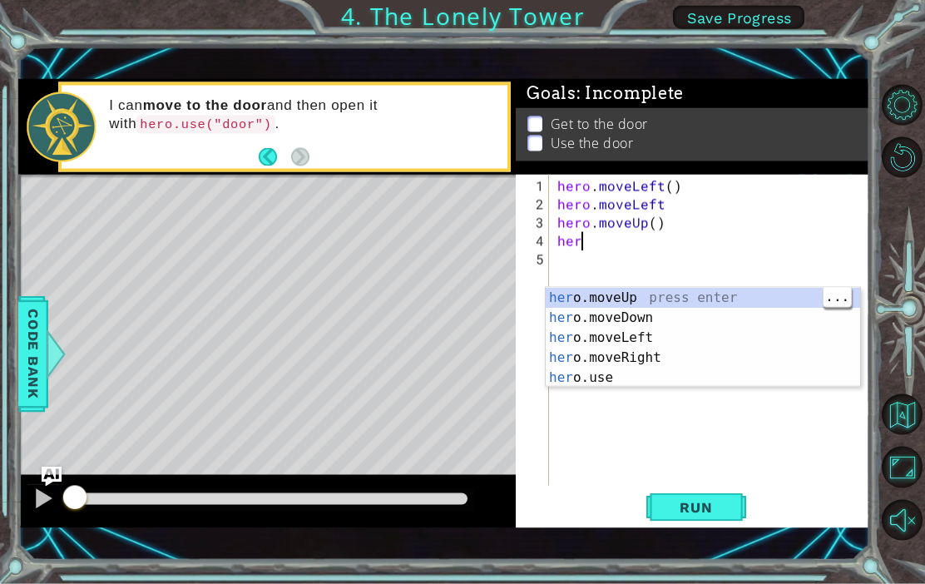
click at [706, 303] on div "her o.moveUp press enter her o.moveDown press enter her o.moveLeft press enter …" at bounding box center [703, 358] width 314 height 140
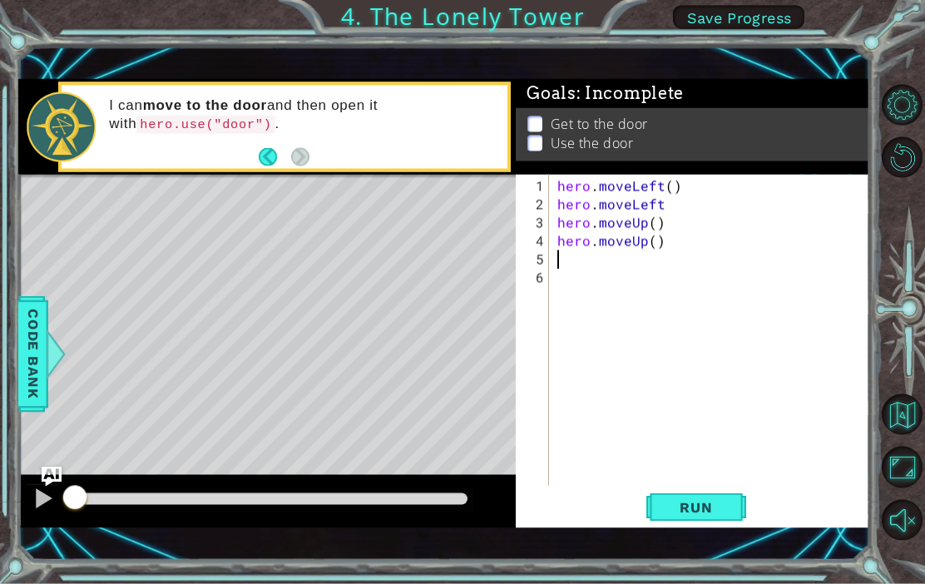
scroll to position [0, 0]
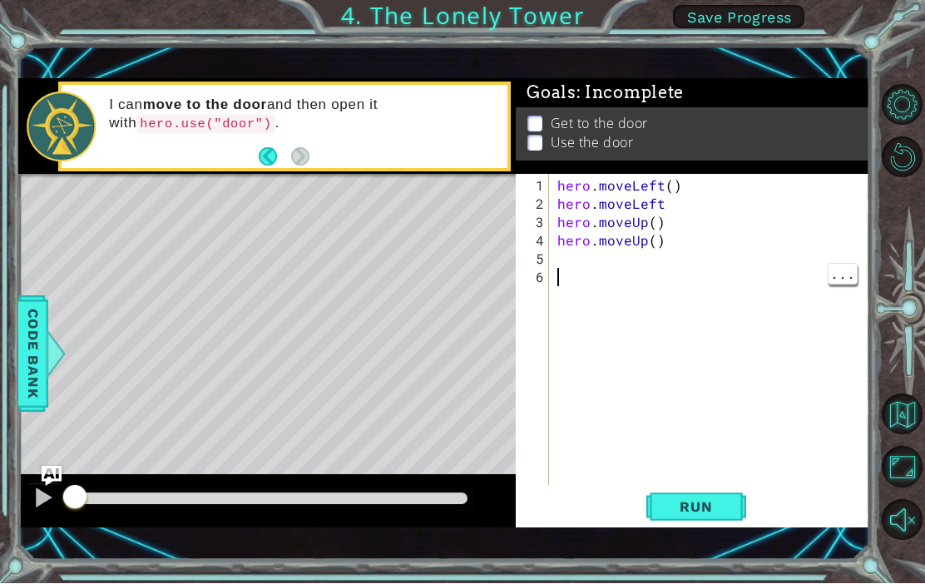
click at [660, 298] on div "hero . moveLeft ( ) hero . moveLeft hero . moveUp ( ) hero . moveUp ( )" at bounding box center [714, 351] width 320 height 348
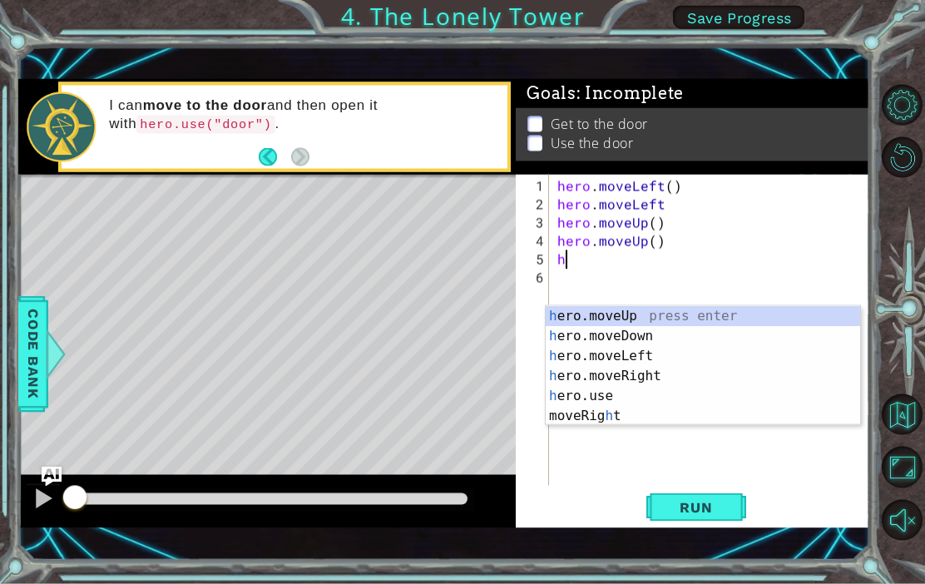
type textarea "her"
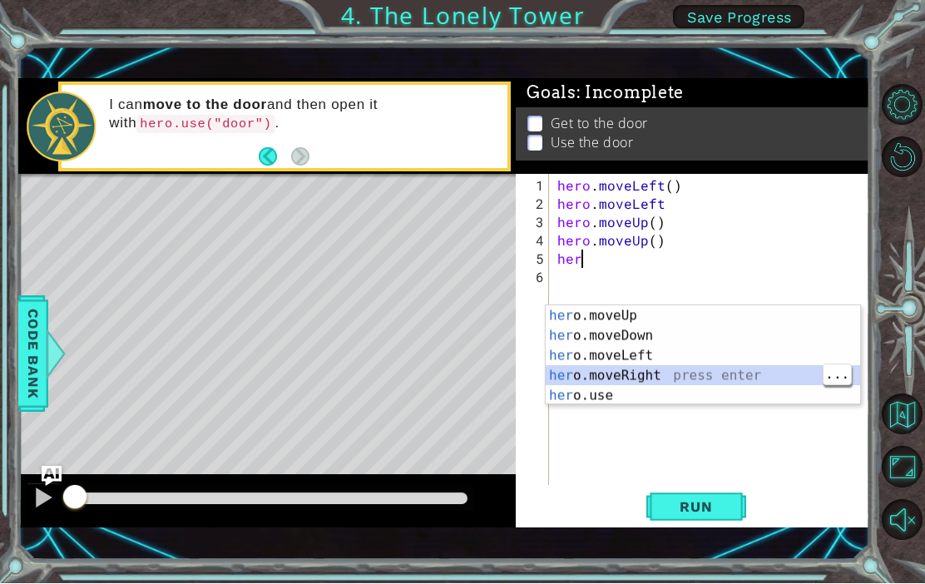
click at [667, 377] on div "her o.moveUp press enter her o.moveDown press enter her o.moveLeft press enter …" at bounding box center [703, 376] width 314 height 140
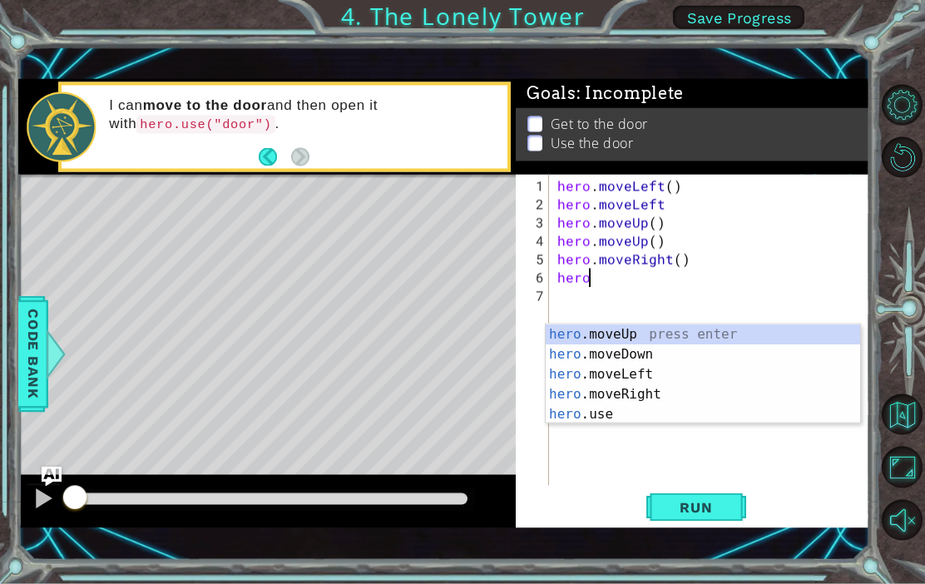
type textarea "hero."
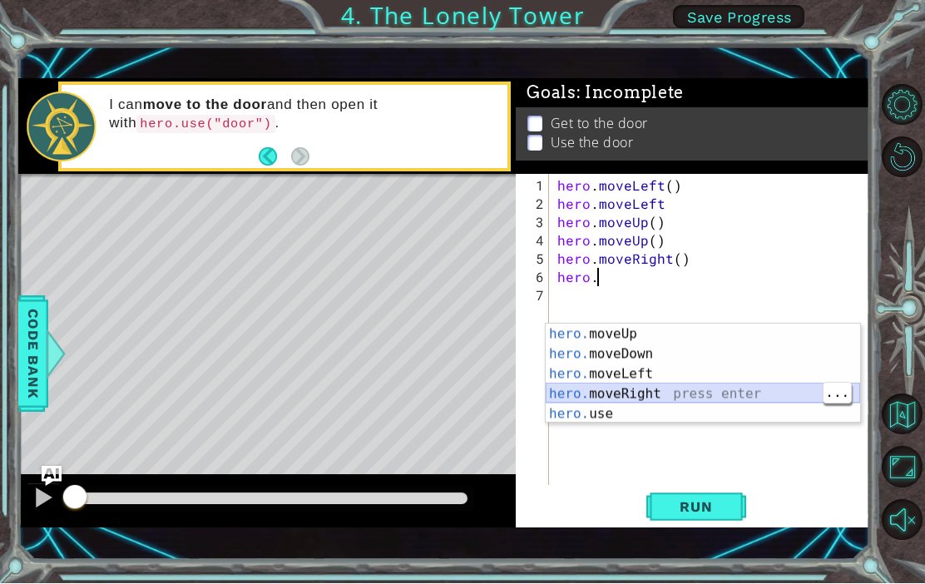
click at [687, 392] on div "hero. moveUp press enter hero. moveDown press enter hero. moveLeft press enter …" at bounding box center [703, 394] width 314 height 140
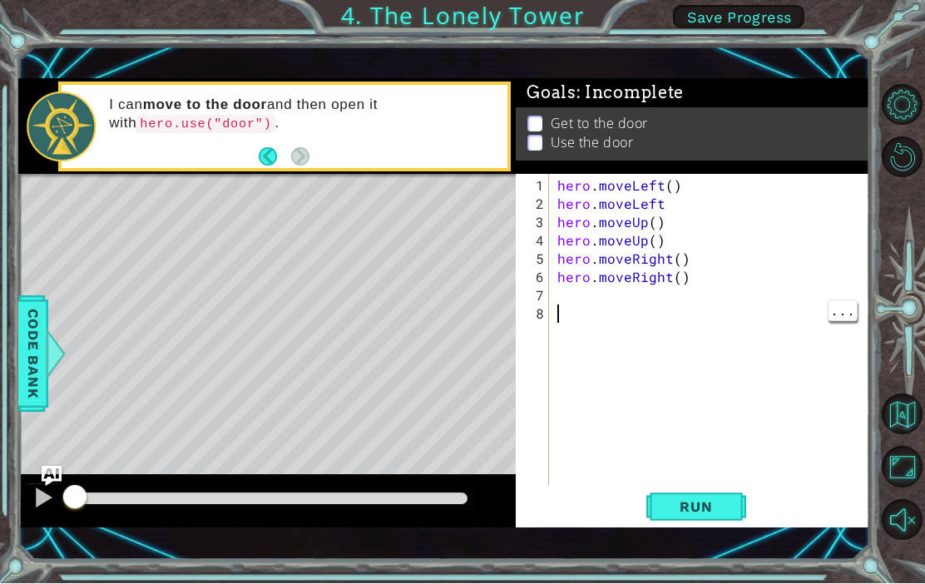
click at [666, 334] on div "hero . moveLeft ( ) hero . moveLeft hero . moveUp ( ) hero . moveUp ( ) hero . …" at bounding box center [714, 351] width 320 height 348
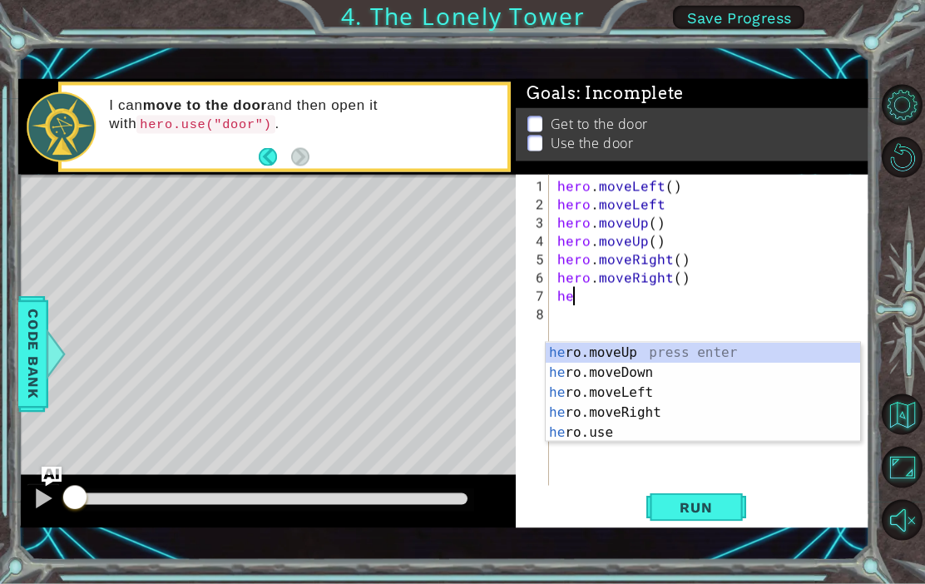
scroll to position [0, 1]
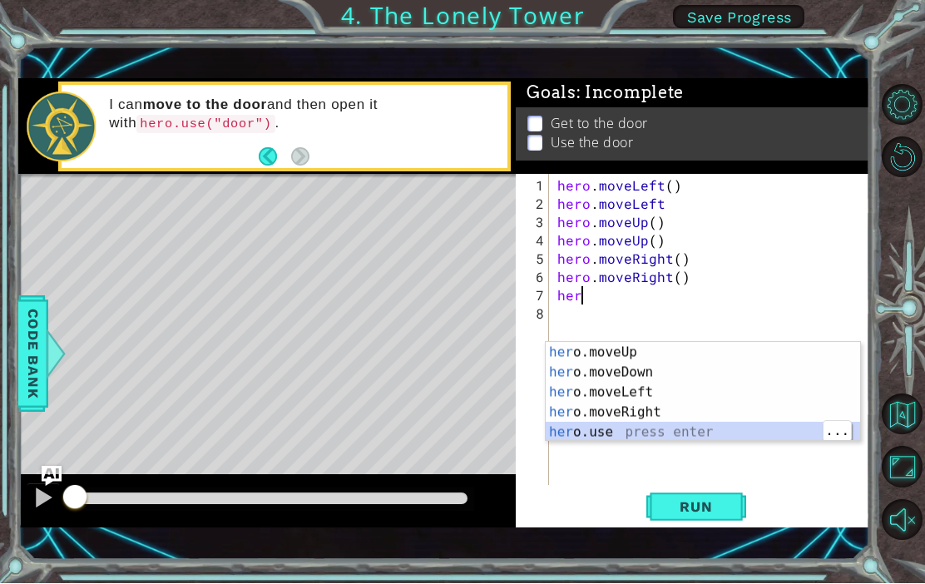
click at [667, 436] on div "her o.moveUp press enter her o.moveDown press enter her o.moveLeft press enter …" at bounding box center [703, 413] width 314 height 140
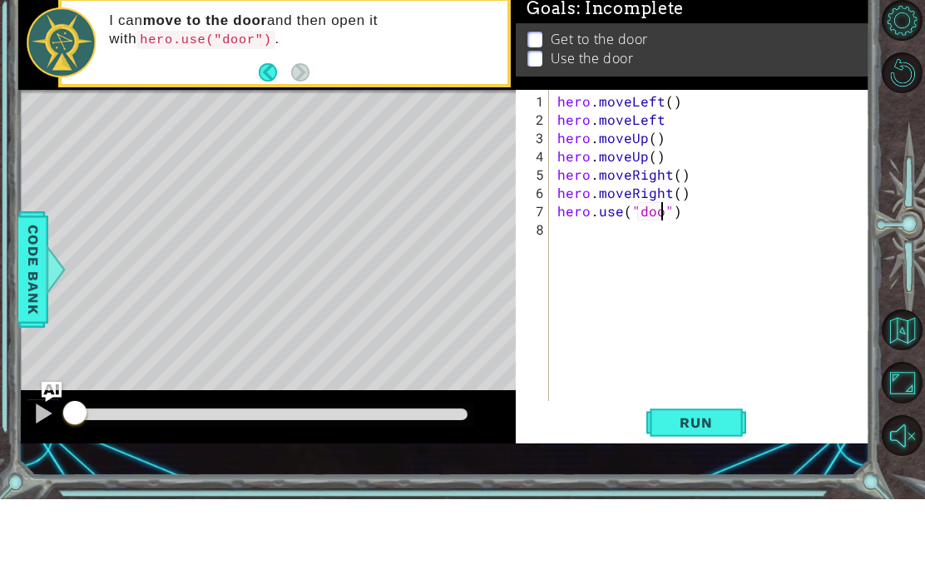
scroll to position [0, 7]
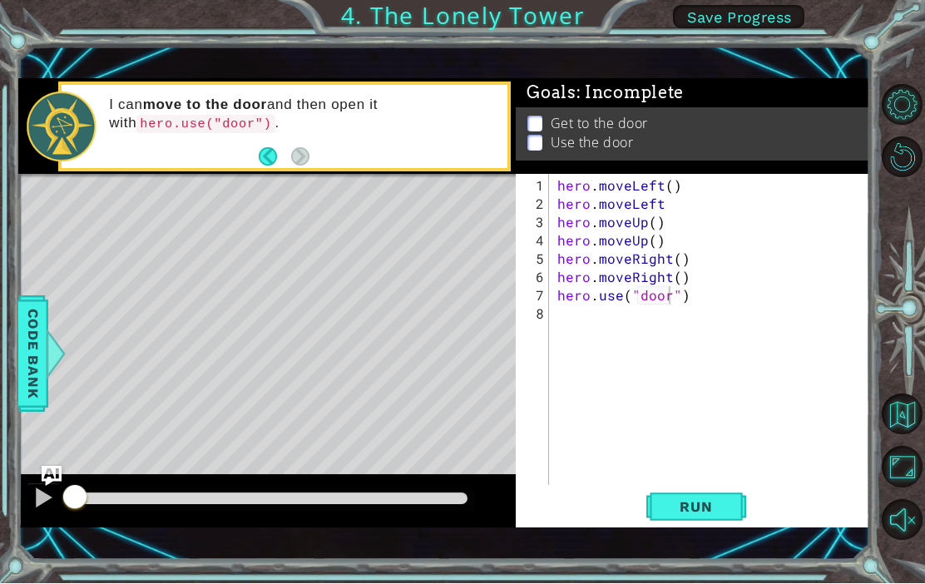
click at [708, 516] on span "Run" at bounding box center [696, 507] width 66 height 17
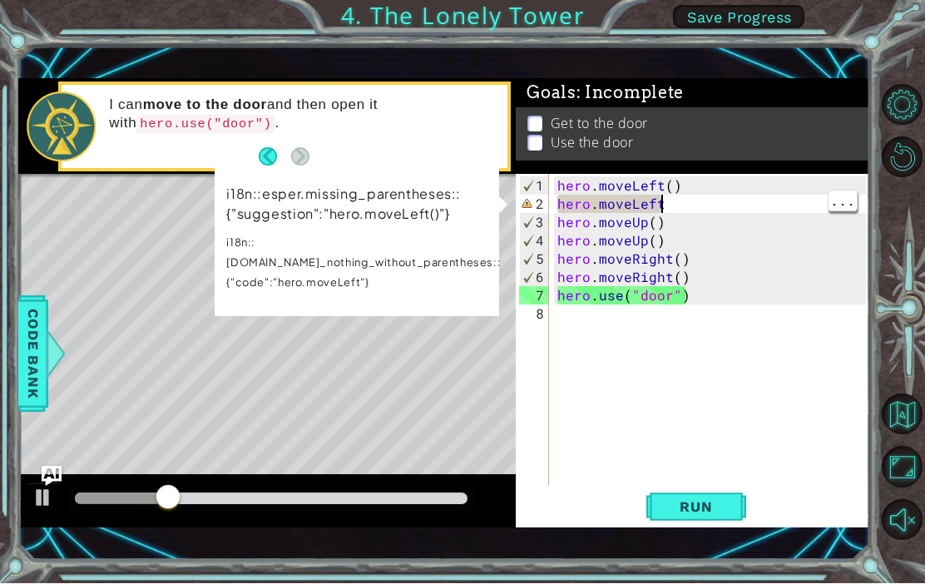
scroll to position [0, 6]
click at [713, 241] on div "hero . moveLeft ( ) hero . moveLeft hero . moveUp ( ) hero . moveUp ( ) hero . …" at bounding box center [714, 351] width 320 height 348
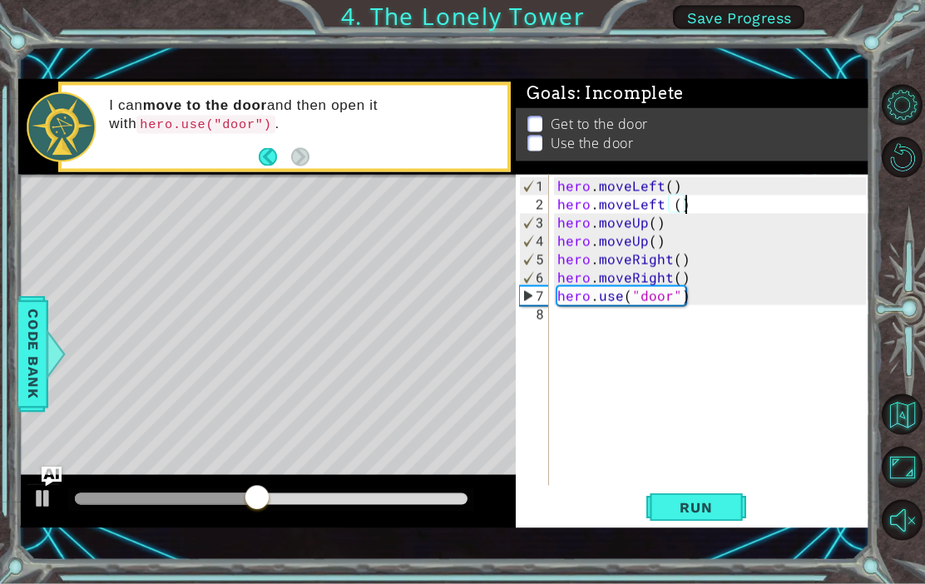
scroll to position [0, 7]
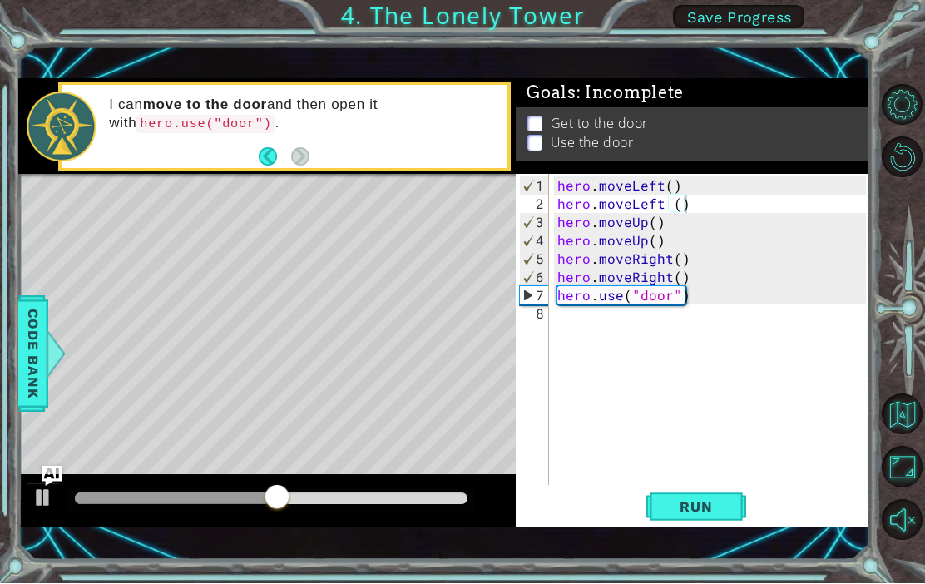
type textarea "hero.moveLeft ()"
click at [706, 524] on button "Run" at bounding box center [696, 506] width 100 height 35
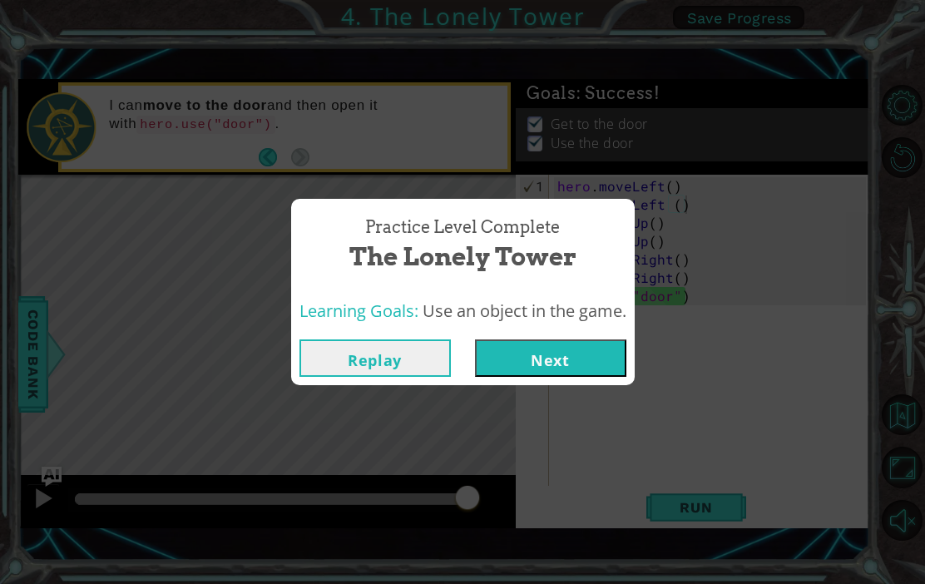
click at [586, 377] on button "Next" at bounding box center [550, 357] width 151 height 37
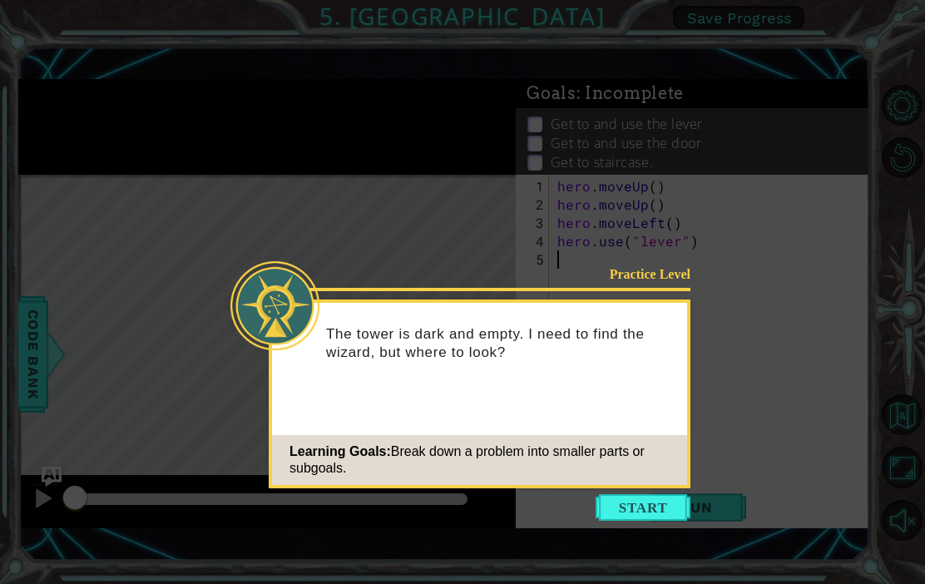
click at [645, 502] on button "Start" at bounding box center [643, 507] width 95 height 27
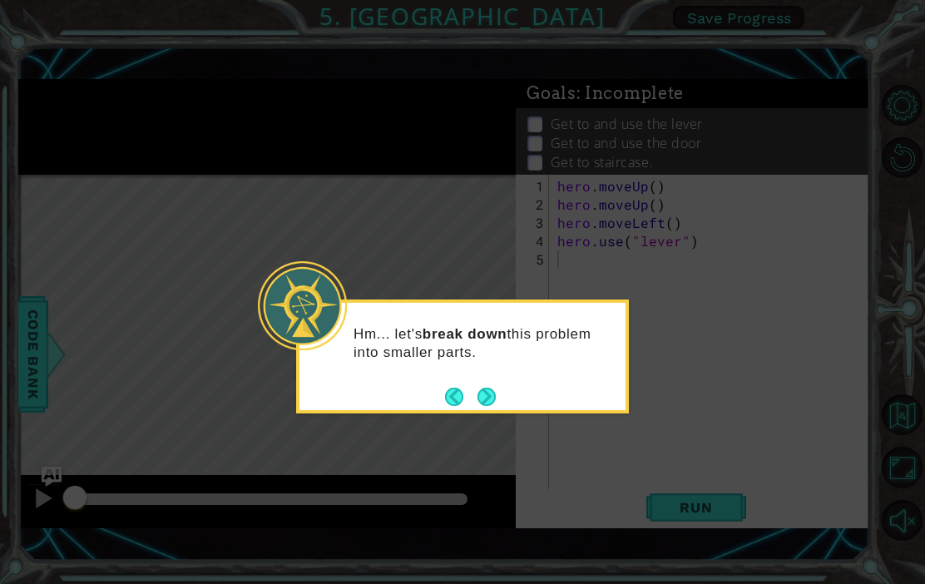
click at [492, 406] on button "Next" at bounding box center [487, 397] width 18 height 18
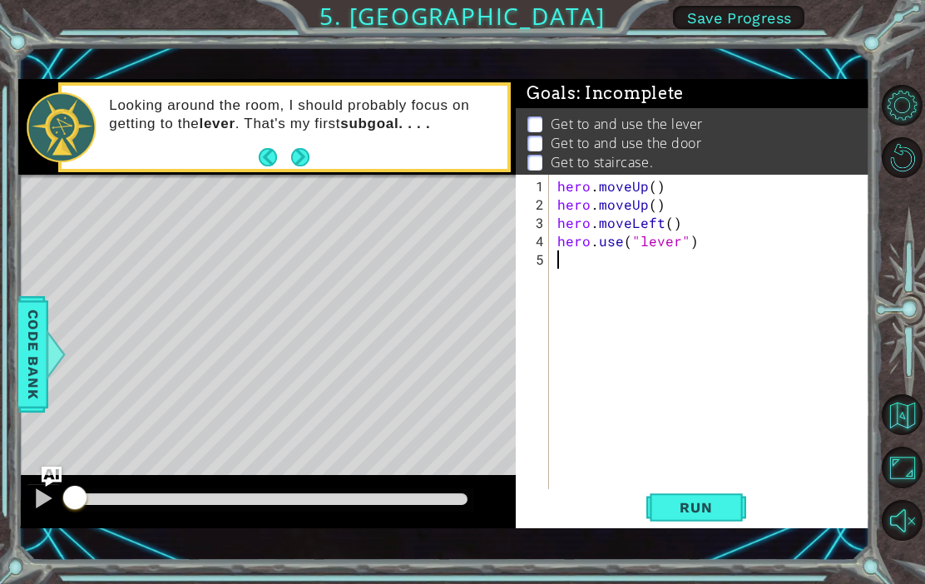
click at [300, 166] on button "Next" at bounding box center [300, 157] width 18 height 18
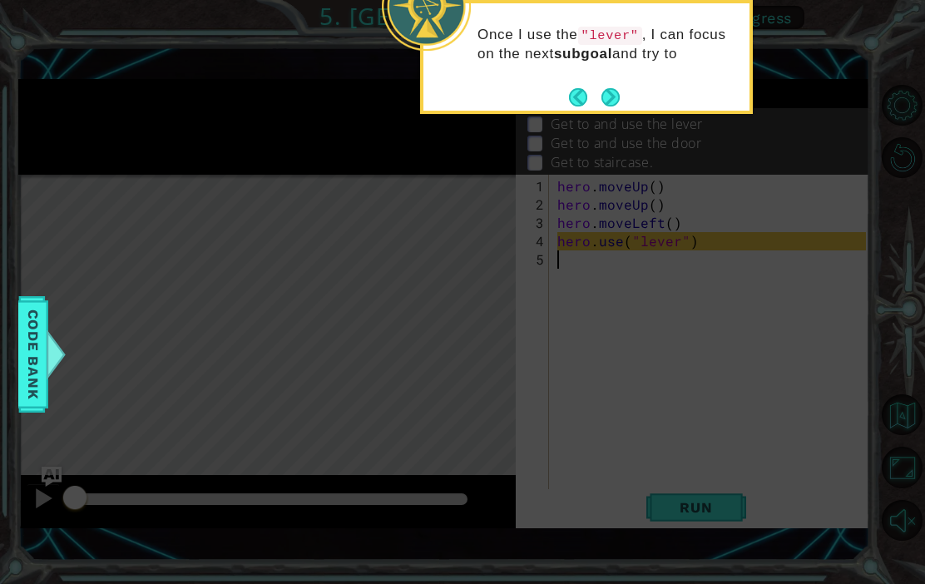
click at [617, 92] on button "Next" at bounding box center [610, 97] width 18 height 18
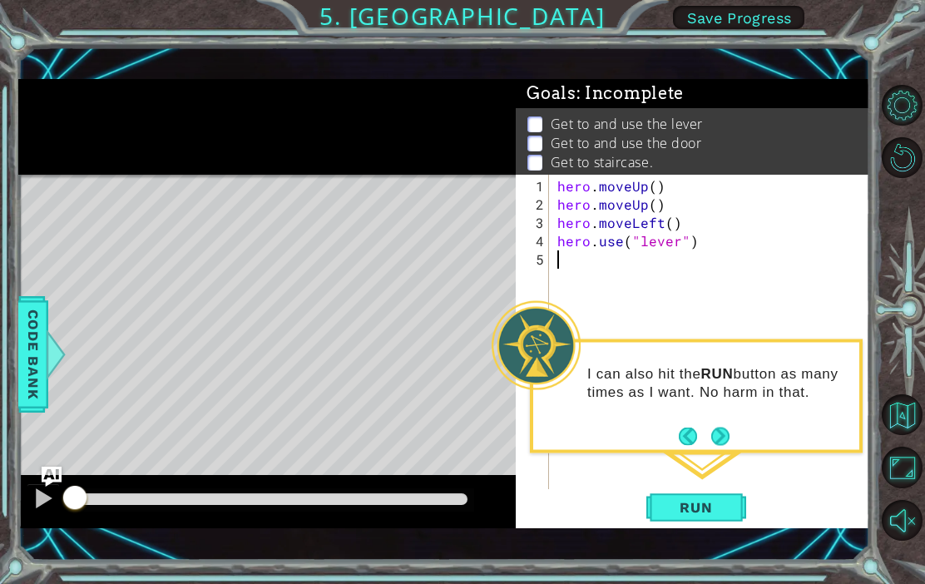
click at [723, 434] on button "Next" at bounding box center [720, 436] width 18 height 18
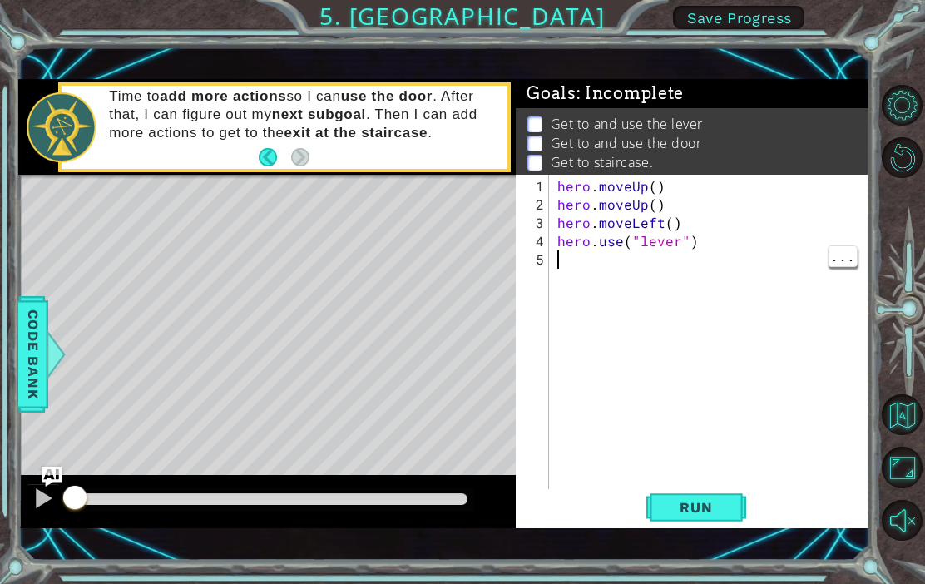
click at [769, 12] on span "Save Progress" at bounding box center [739, 17] width 105 height 17
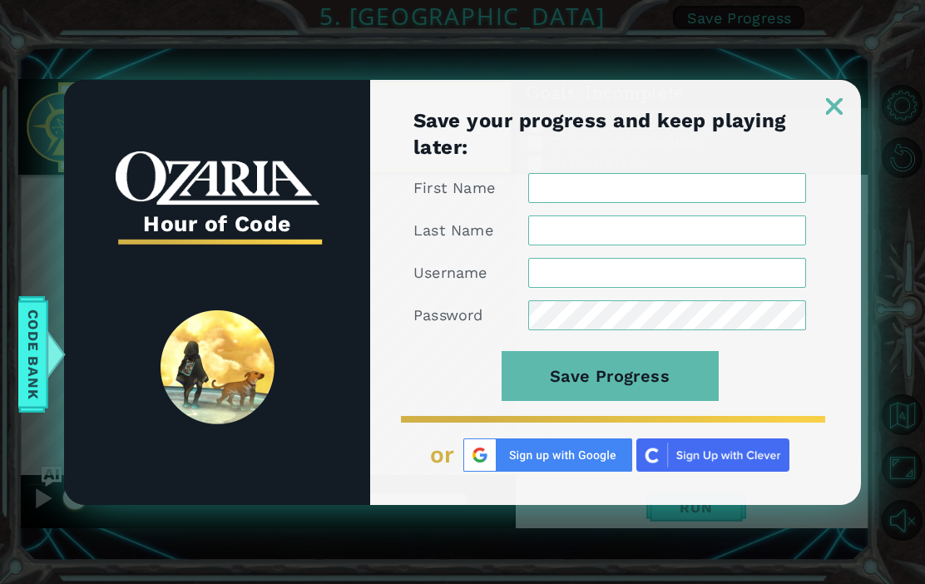
click at [718, 203] on input "First Name" at bounding box center [667, 188] width 278 height 30
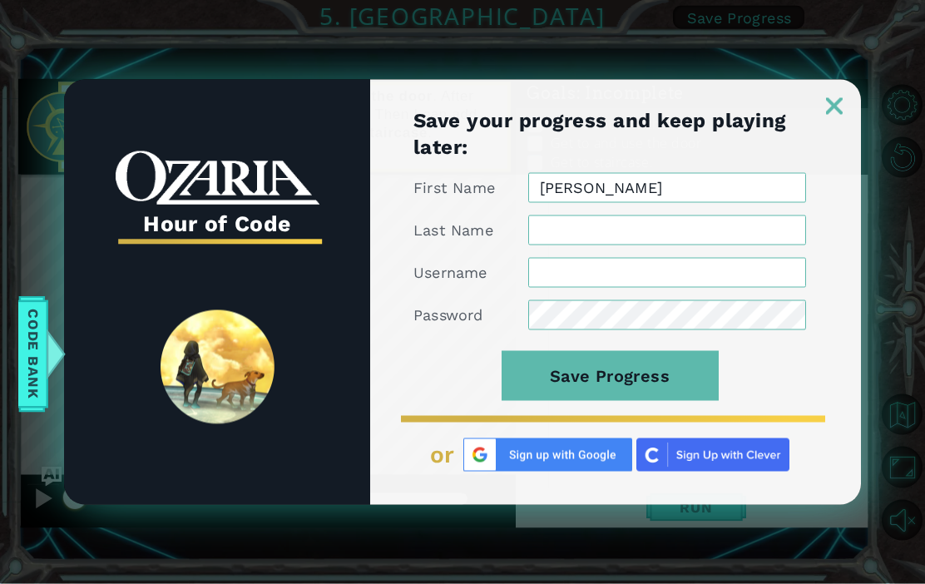
type input "Sophia"
click at [668, 245] on input "Last Name" at bounding box center [667, 230] width 278 height 30
type input "Liu"
click at [651, 288] on input "Username" at bounding box center [667, 273] width 278 height 30
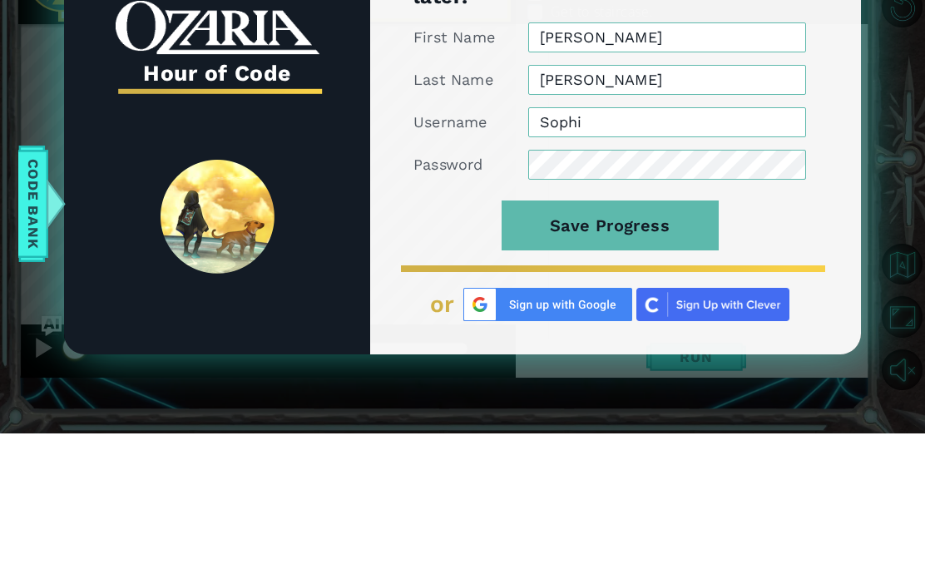
click at [581, 438] on img at bounding box center [547, 454] width 169 height 33
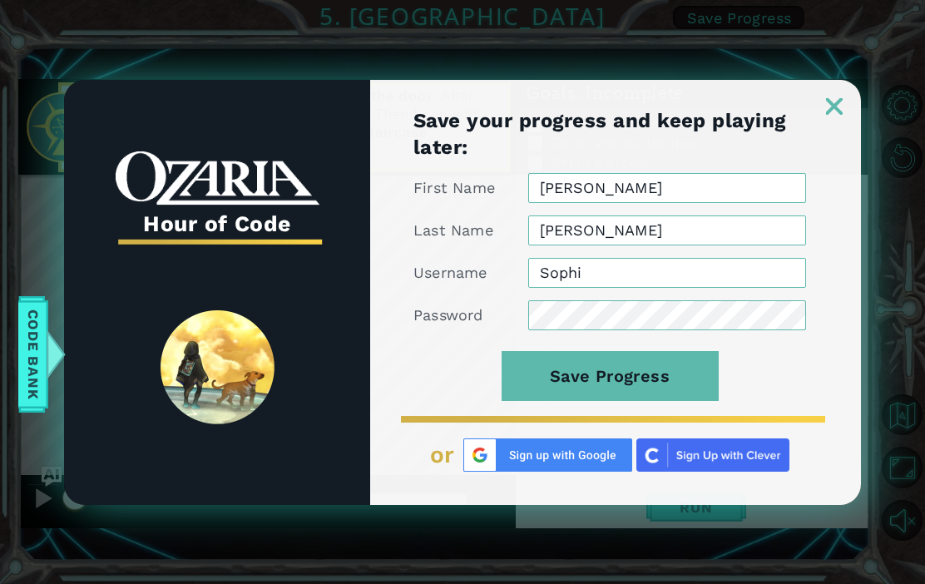
click at [103, 285] on div "Hour of Code" at bounding box center [217, 292] width 306 height 425
click at [695, 274] on input "Sophi" at bounding box center [667, 273] width 278 height 30
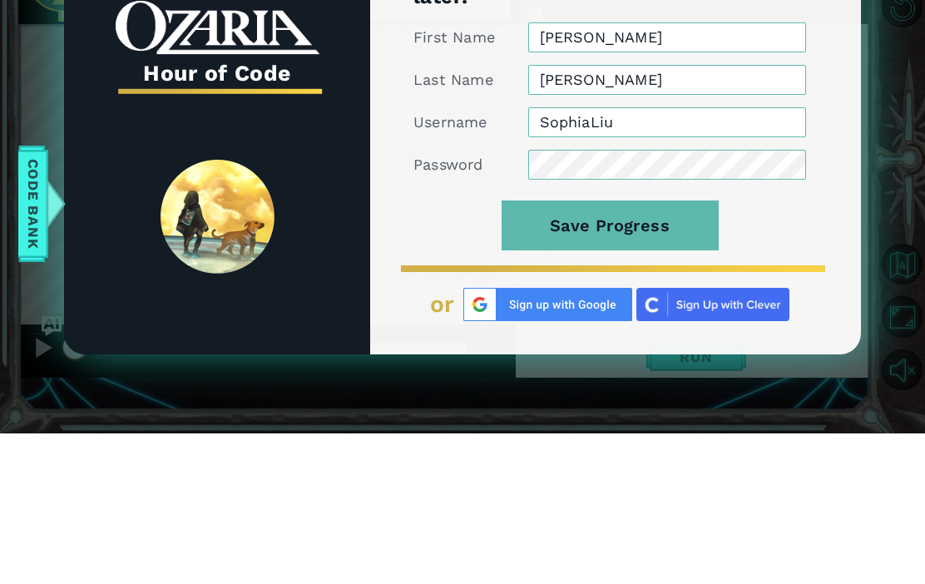
type input "SophiaLiu"
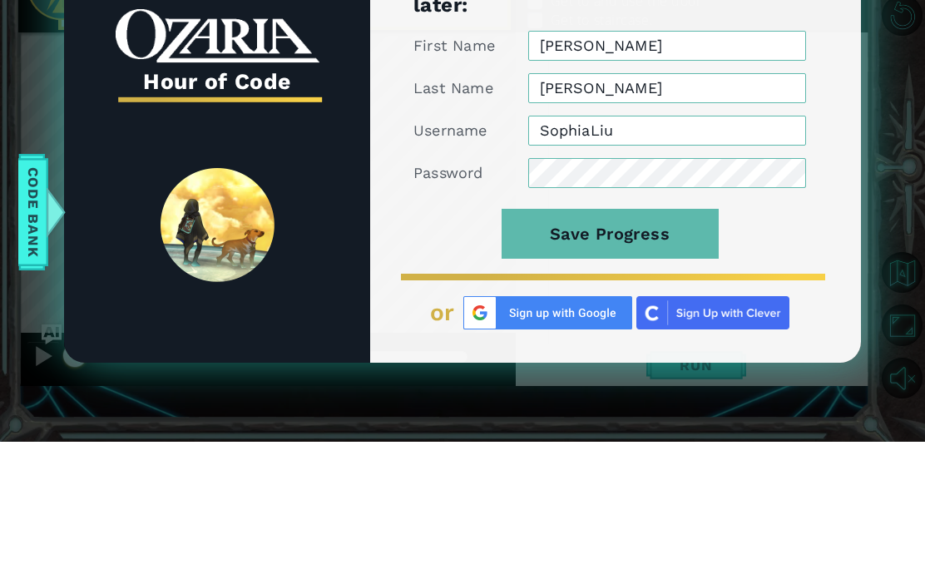
click at [666, 351] on button "Save Progress" at bounding box center [610, 376] width 217 height 50
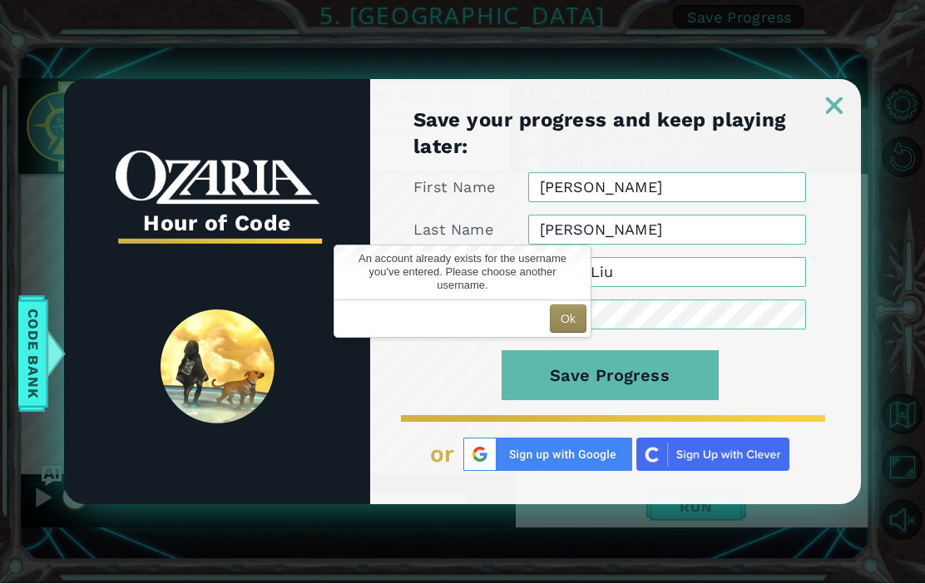
click at [572, 326] on button "Ok" at bounding box center [568, 319] width 37 height 28
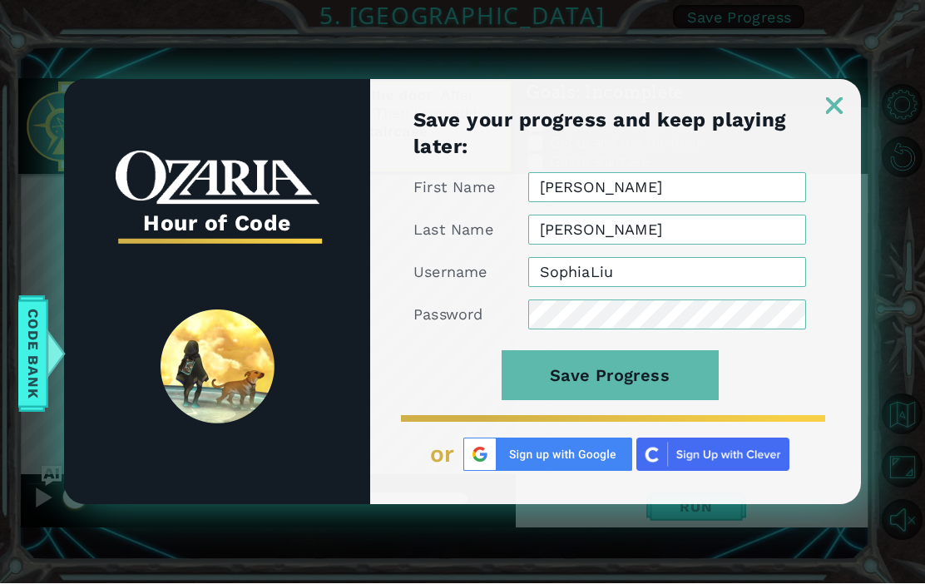
click at [572, 470] on img at bounding box center [547, 454] width 169 height 33
click at [675, 388] on button "Save Progress" at bounding box center [610, 376] width 217 height 50
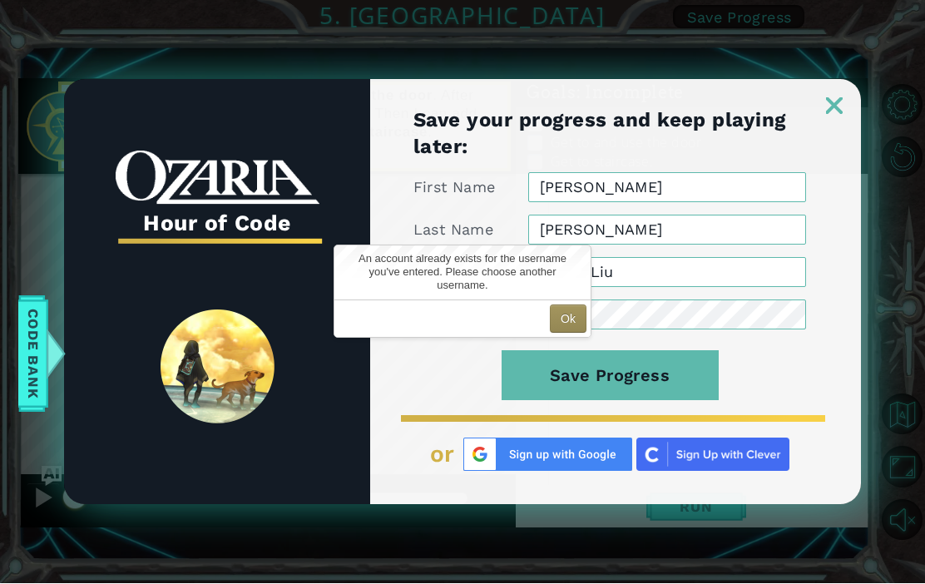
click at [573, 329] on button "Ok" at bounding box center [568, 319] width 37 height 28
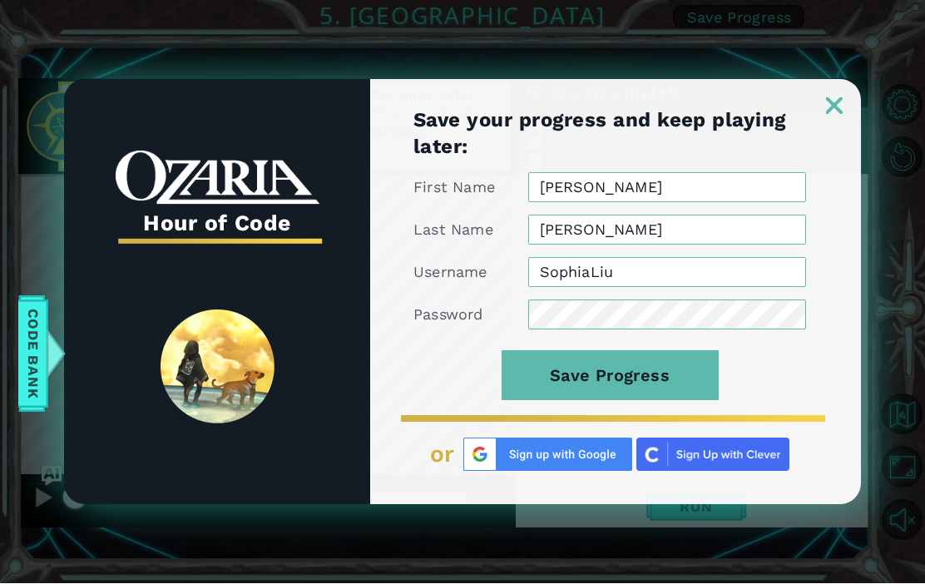
click at [641, 279] on input "SophiaLiu" at bounding box center [667, 273] width 278 height 30
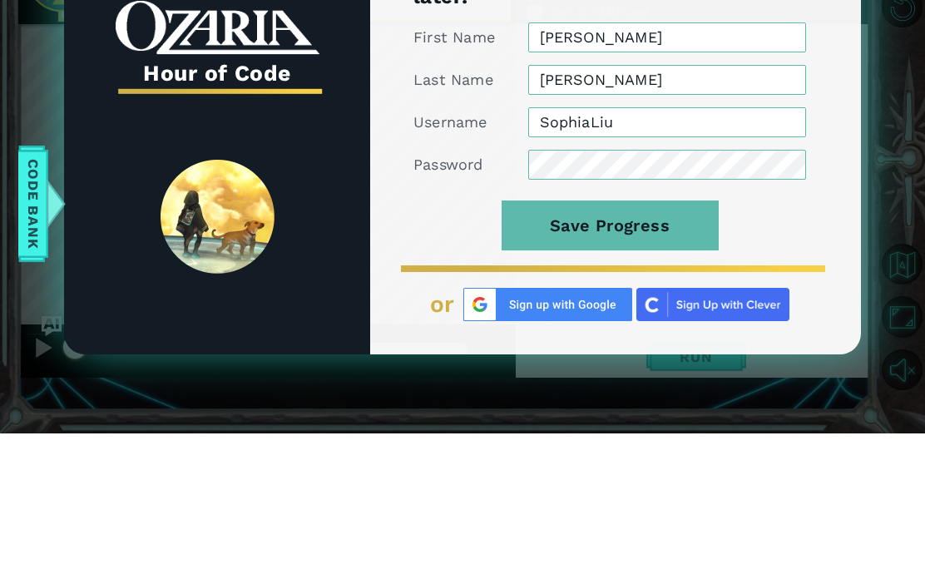
click at [594, 258] on input "SophiaLiu" at bounding box center [667, 273] width 278 height 30
click at [592, 258] on input "SophiaLiu" at bounding box center [667, 273] width 278 height 30
type input "ILikeToRead"
click at [645, 351] on button "Save Progress" at bounding box center [610, 376] width 217 height 50
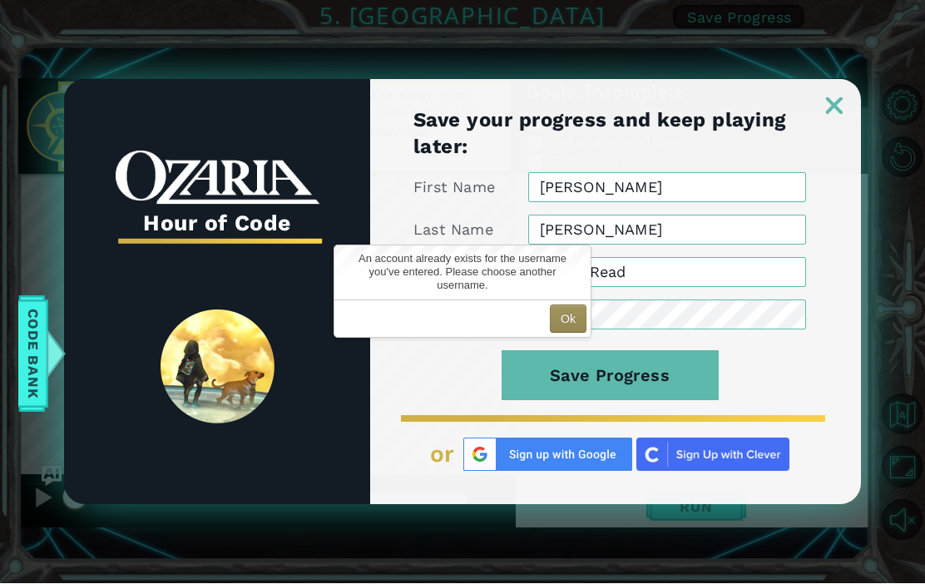
click at [578, 311] on button "Ok" at bounding box center [568, 319] width 37 height 28
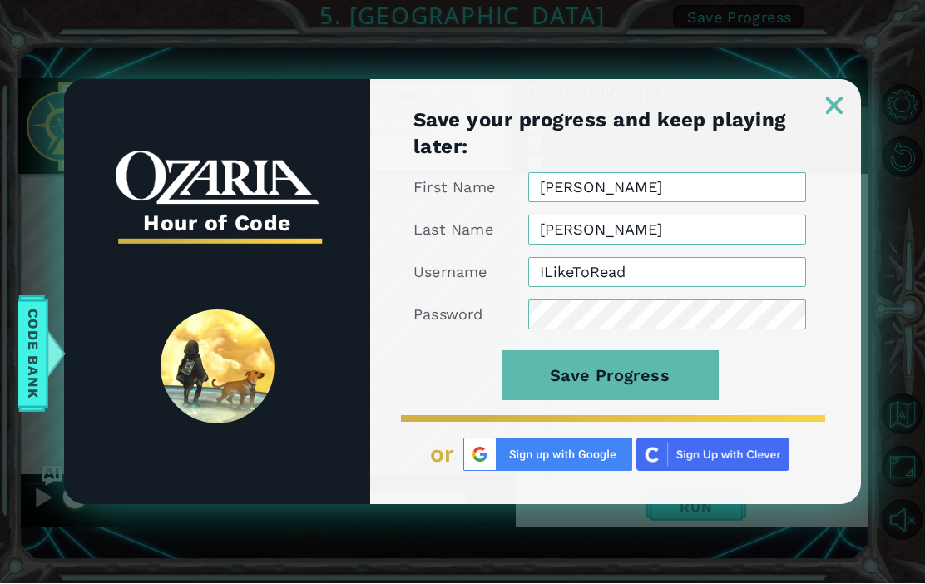
click at [621, 270] on input "ILikeToRead" at bounding box center [667, 273] width 278 height 30
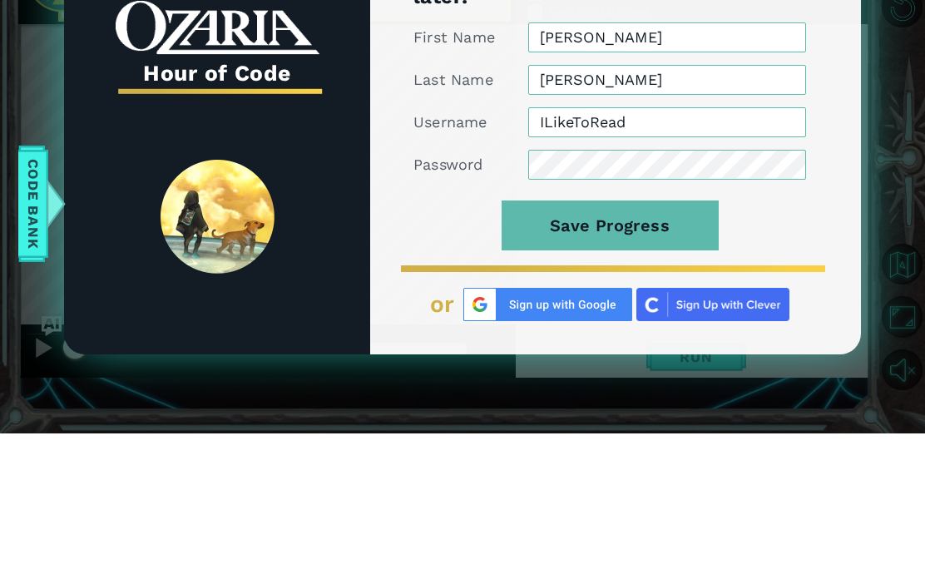
click at [594, 258] on input "ILikeToRead" at bounding box center [667, 273] width 278 height 30
click at [598, 258] on input "ILikeToRead" at bounding box center [667, 273] width 278 height 30
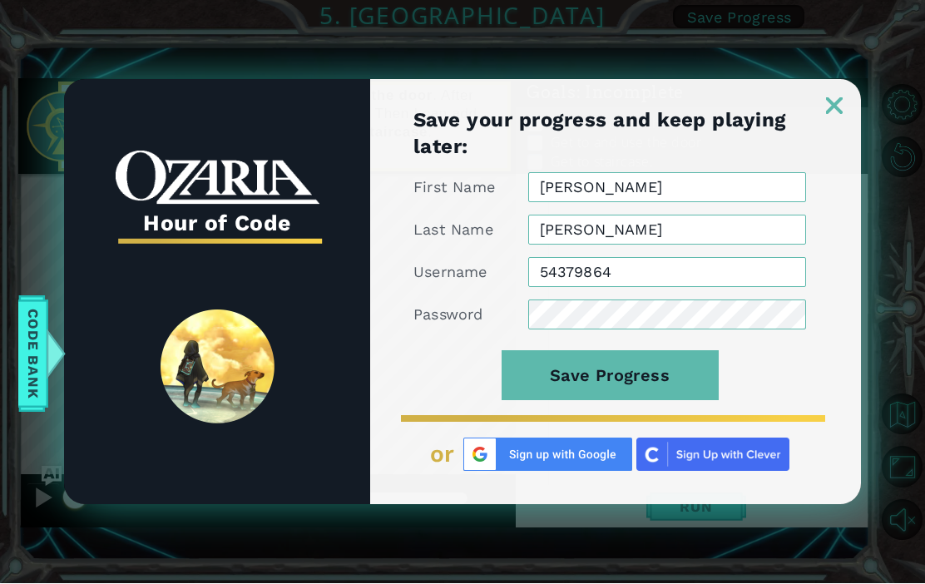
type input "54379864"
click at [665, 383] on button "Save Progress" at bounding box center [610, 376] width 217 height 50
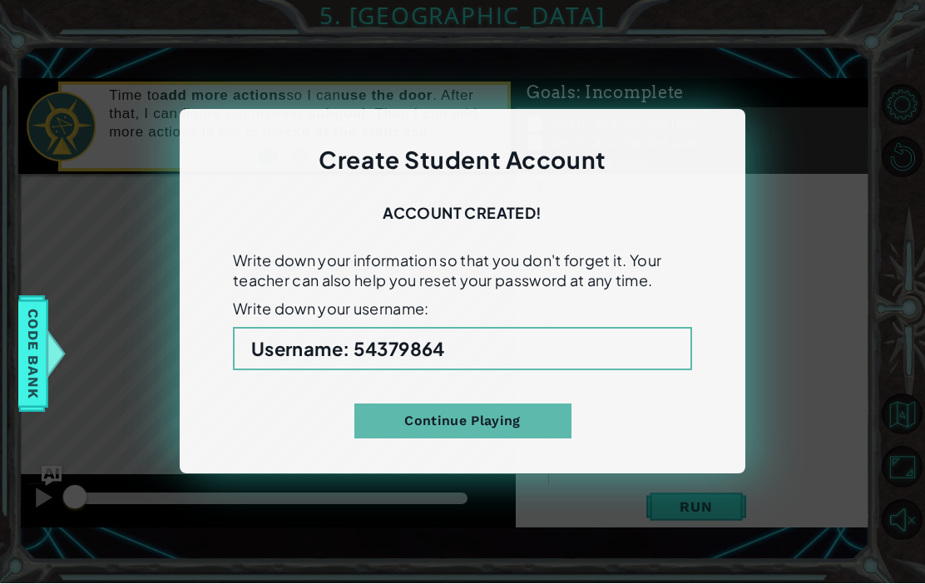
click at [646, 384] on div "Continue Playing" at bounding box center [462, 405] width 459 height 68
click at [404, 349] on b "Username : 54379864" at bounding box center [348, 349] width 194 height 23
copy b "54379864"
click at [519, 428] on button "Continue Playing" at bounding box center [462, 421] width 217 height 35
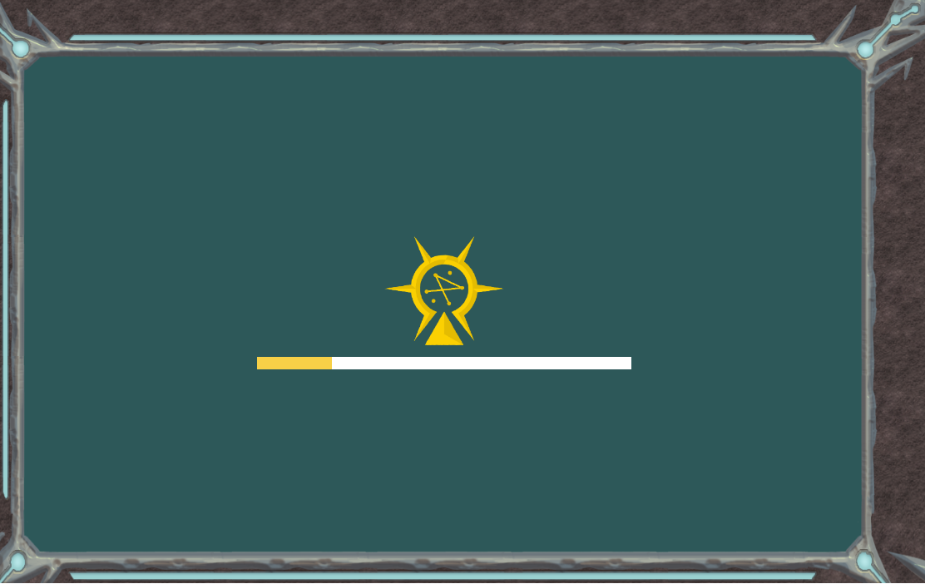
click at [862, 52] on div "Goals Error loading from server. Try refreshing the page. You'll need to join a…" at bounding box center [462, 292] width 925 height 584
